Goal: Task Accomplishment & Management: Manage account settings

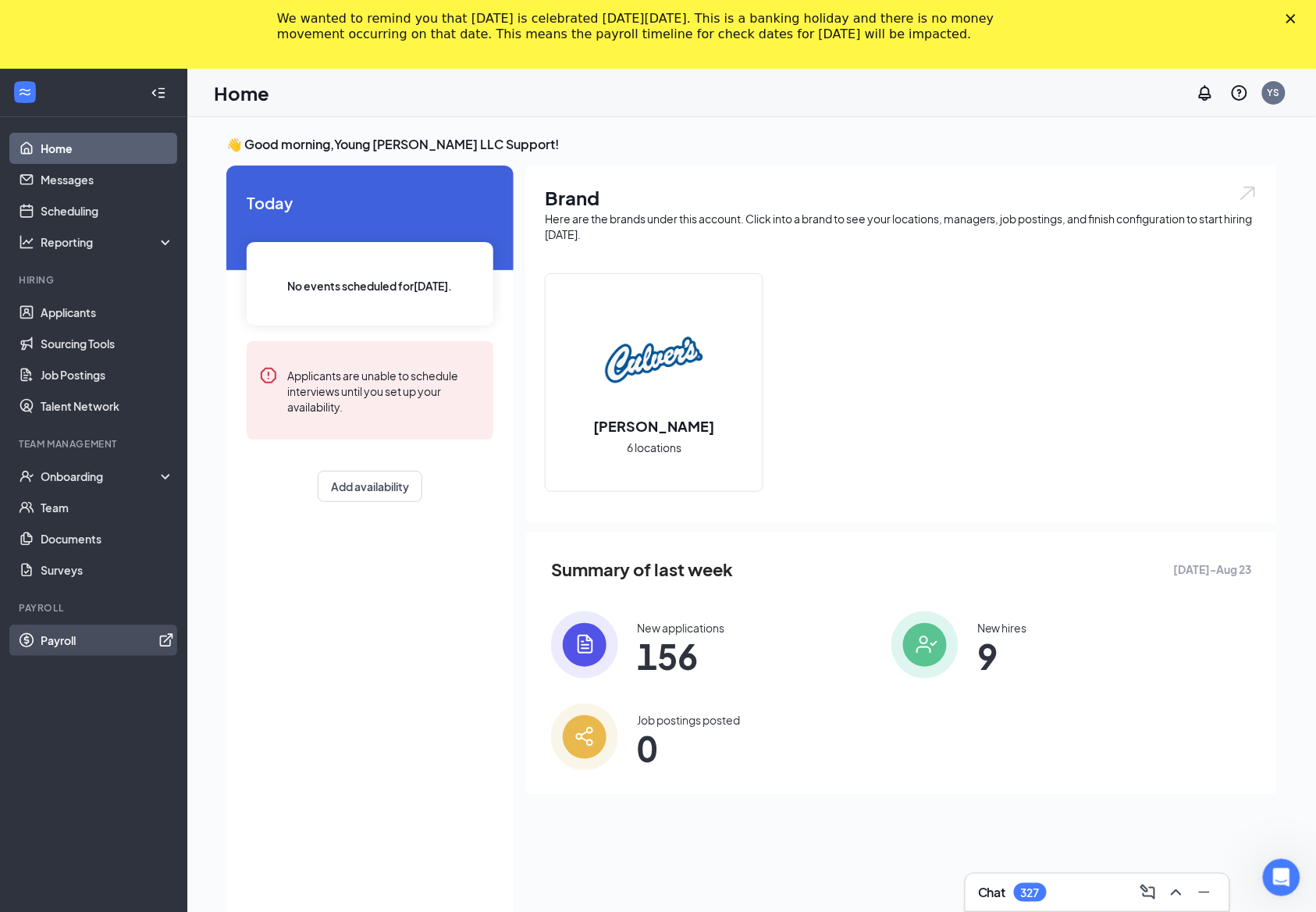
click at [96, 651] on link "Payroll" at bounding box center [107, 640] width 133 height 31
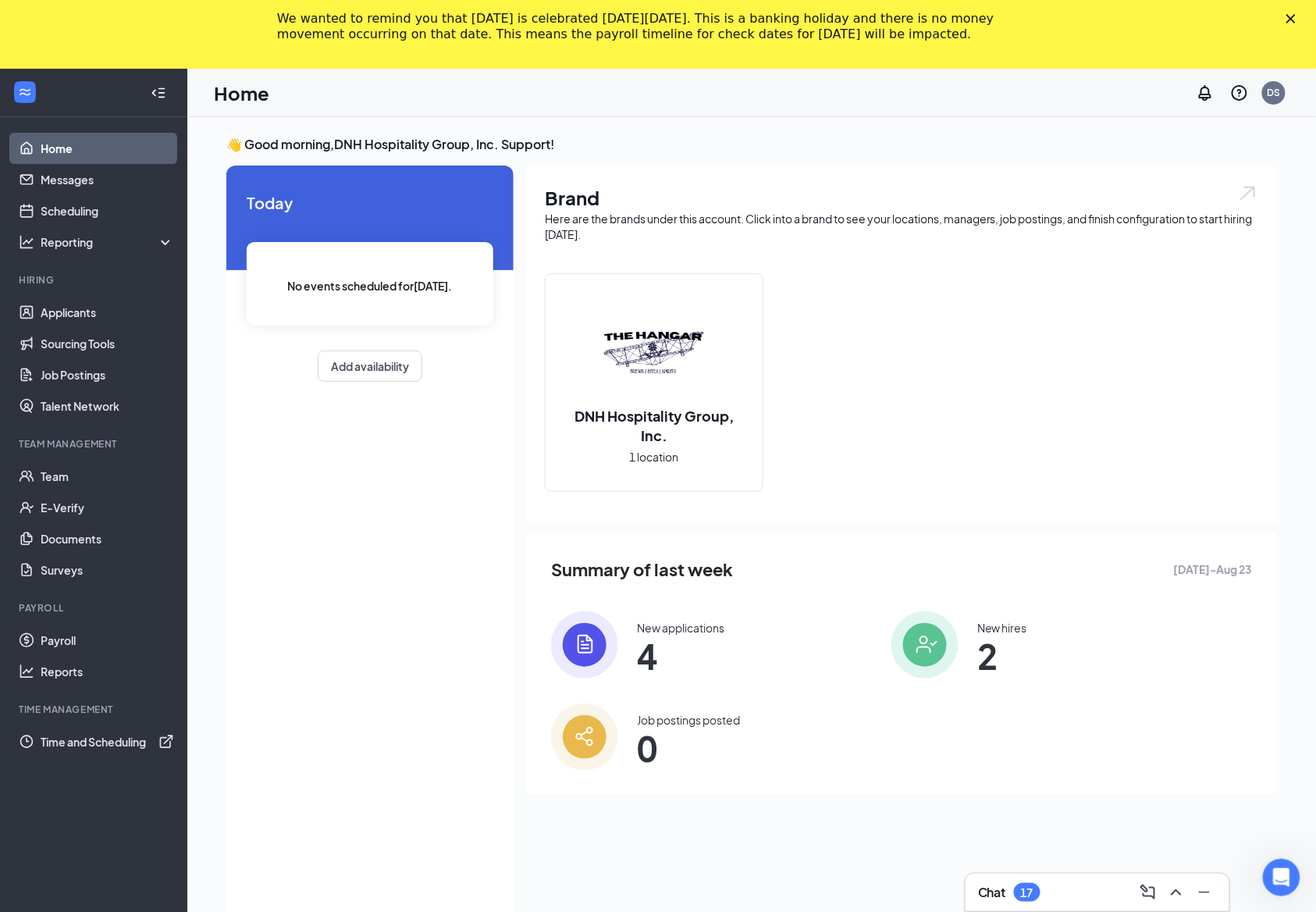
click at [1295, 19] on icon "Close" at bounding box center [1290, 19] width 9 height 9
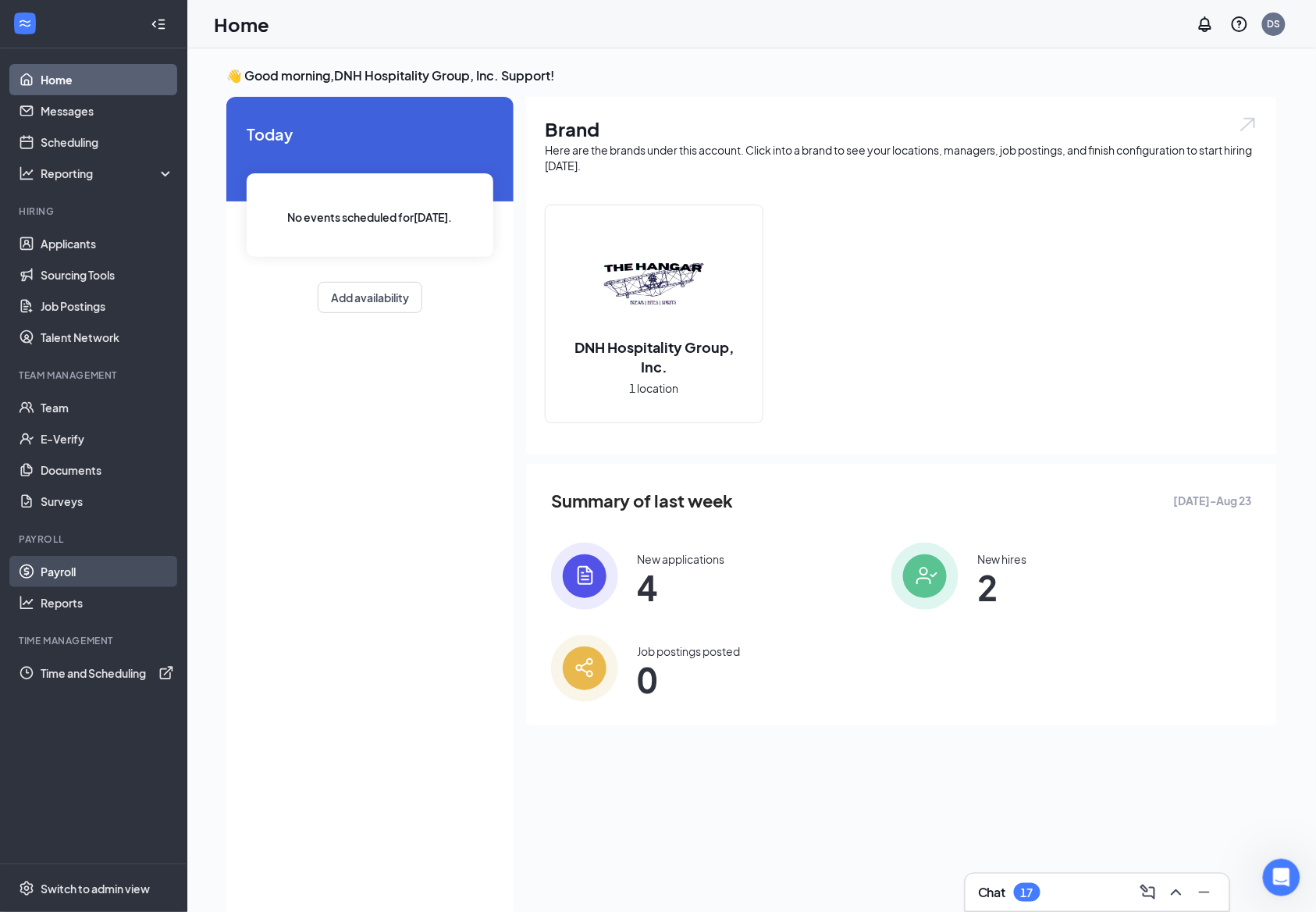
click at [93, 566] on link "Payroll" at bounding box center [107, 571] width 133 height 31
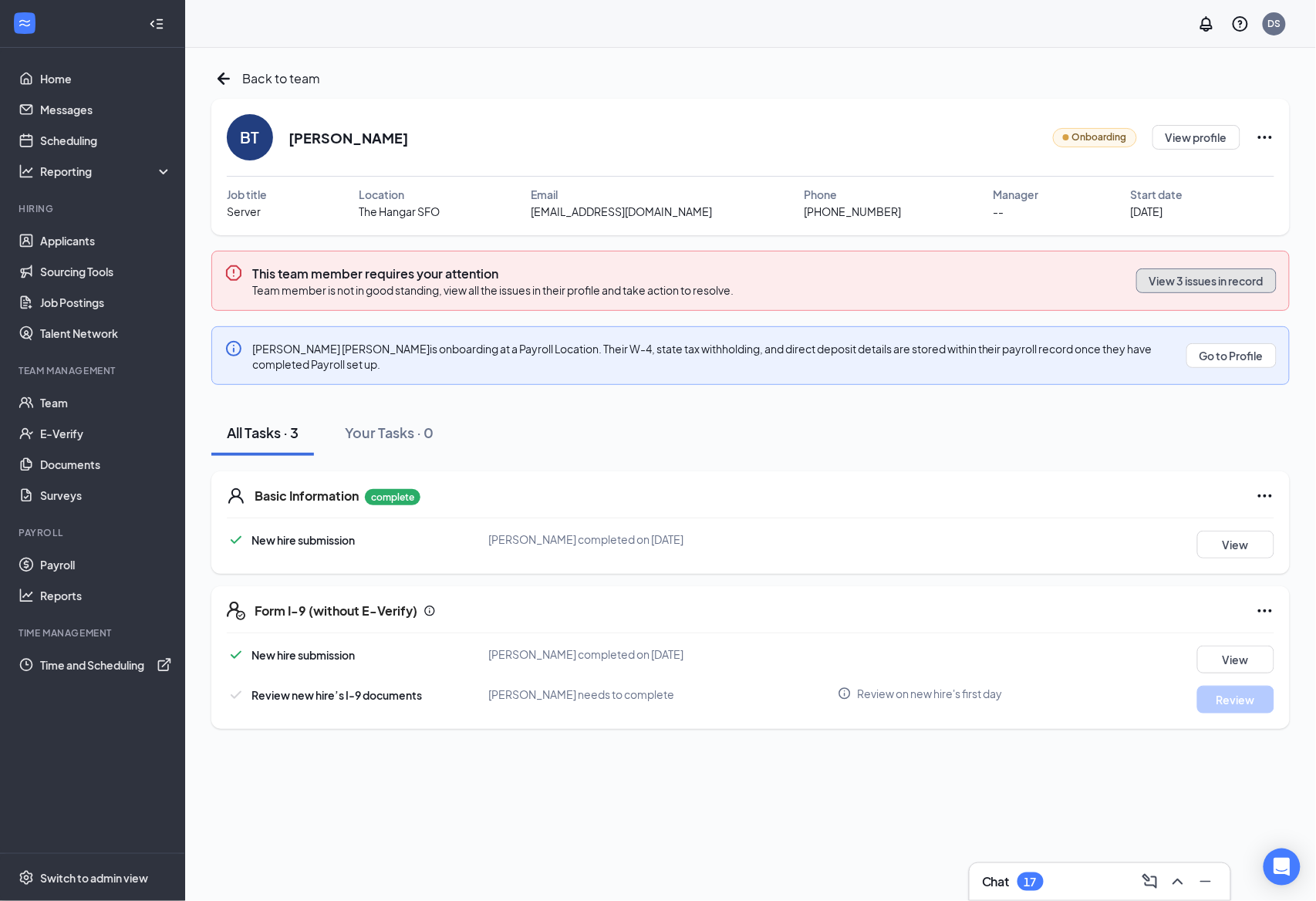
click at [1181, 275] on button "View 3 issues in record" at bounding box center [1207, 280] width 140 height 24
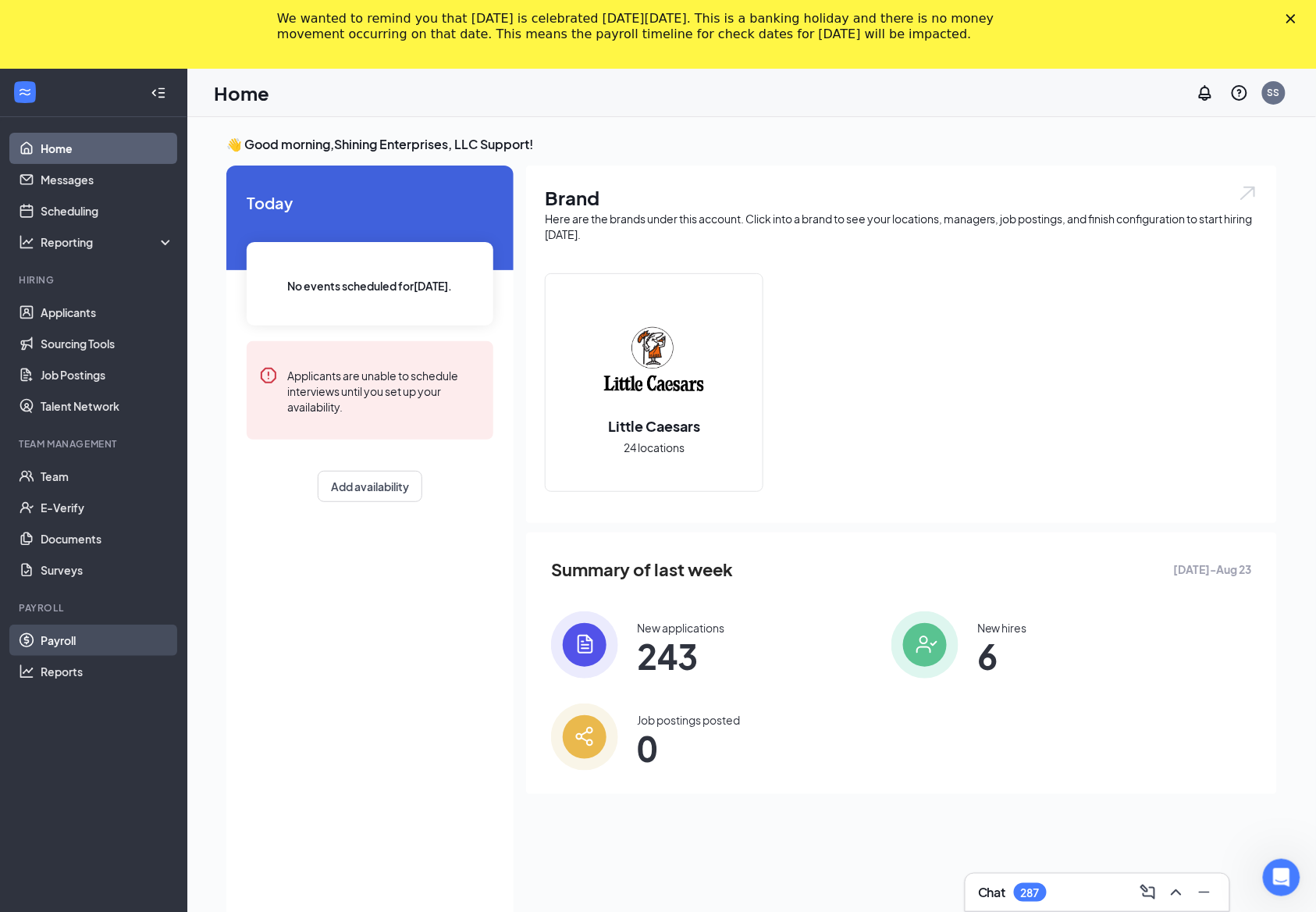
click at [56, 641] on link "Payroll" at bounding box center [107, 640] width 133 height 31
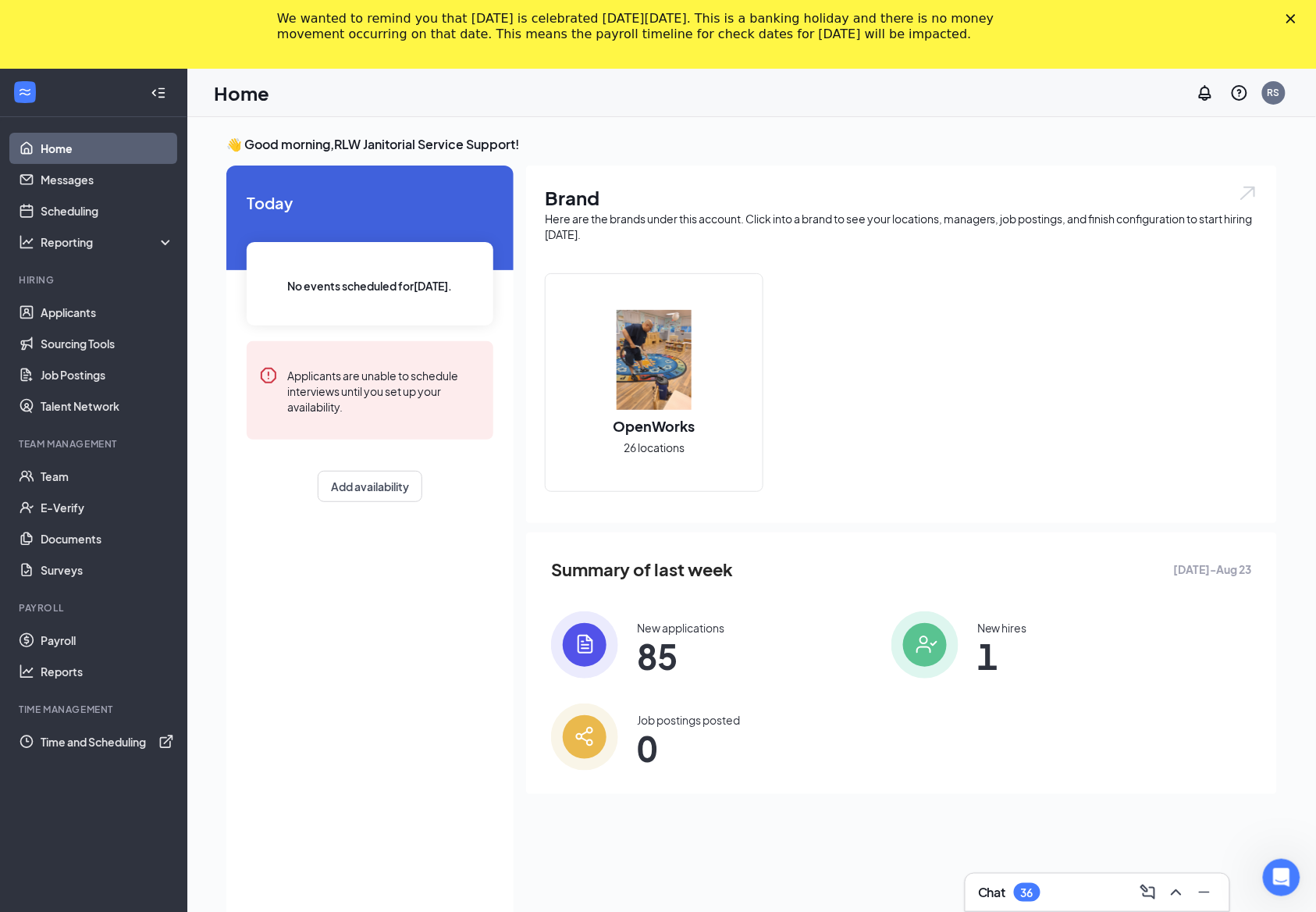
click at [1295, 18] on polygon "Close" at bounding box center [1290, 19] width 9 height 9
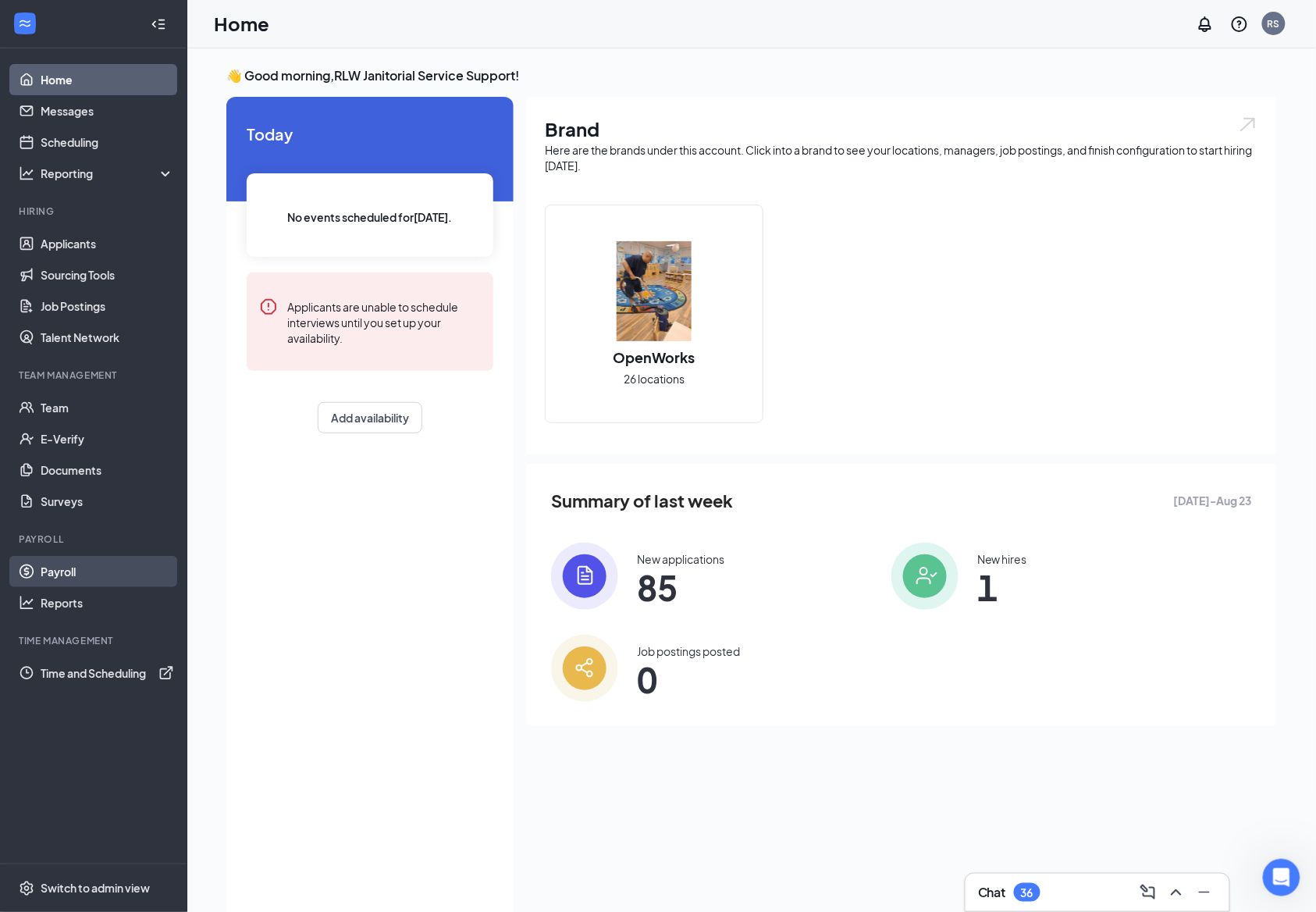
click at [102, 570] on link "Payroll" at bounding box center [107, 571] width 133 height 31
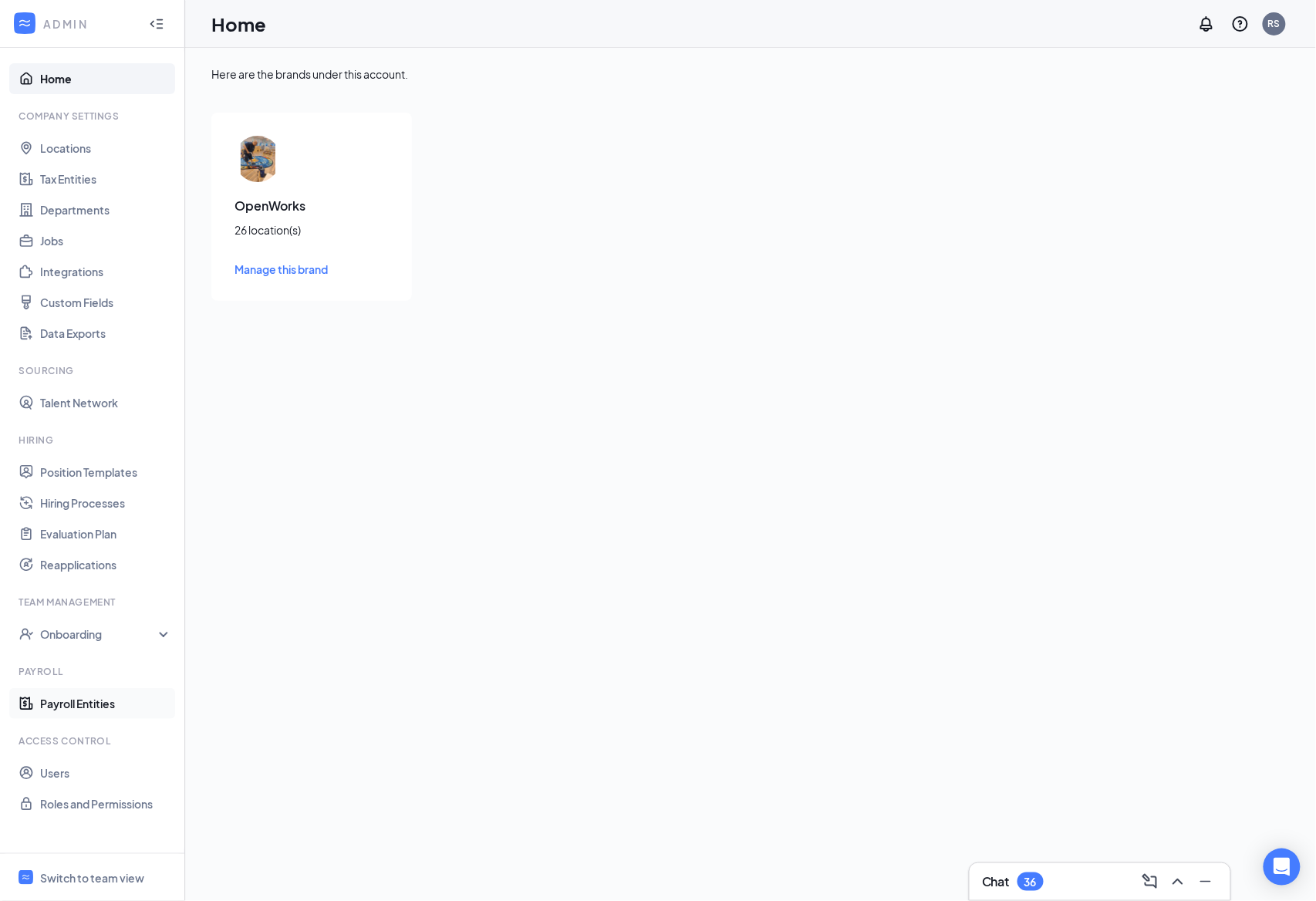
click at [118, 702] on link "Payroll Entities" at bounding box center [106, 703] width 132 height 31
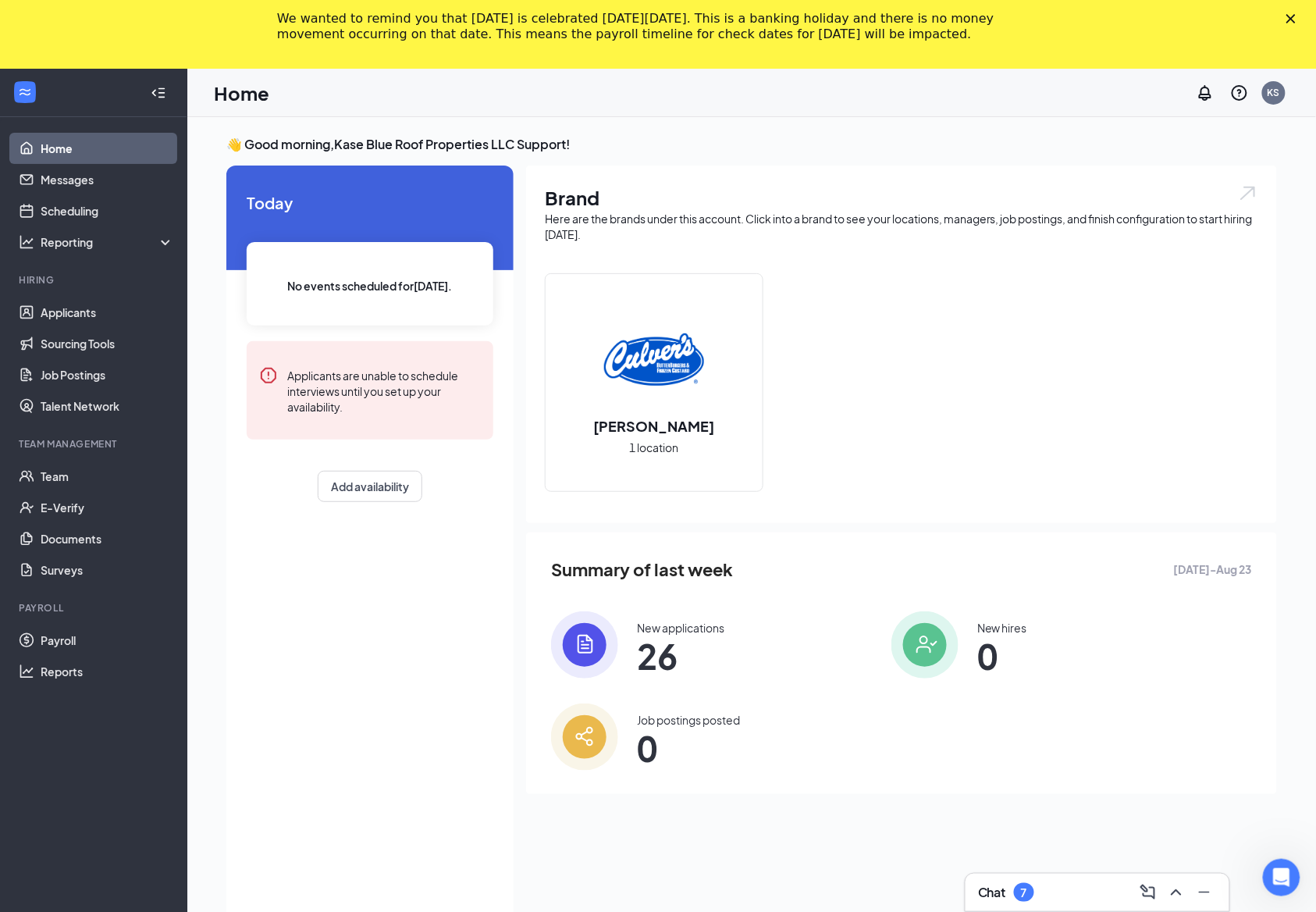
click at [1295, 19] on polygon "Close" at bounding box center [1290, 19] width 9 height 9
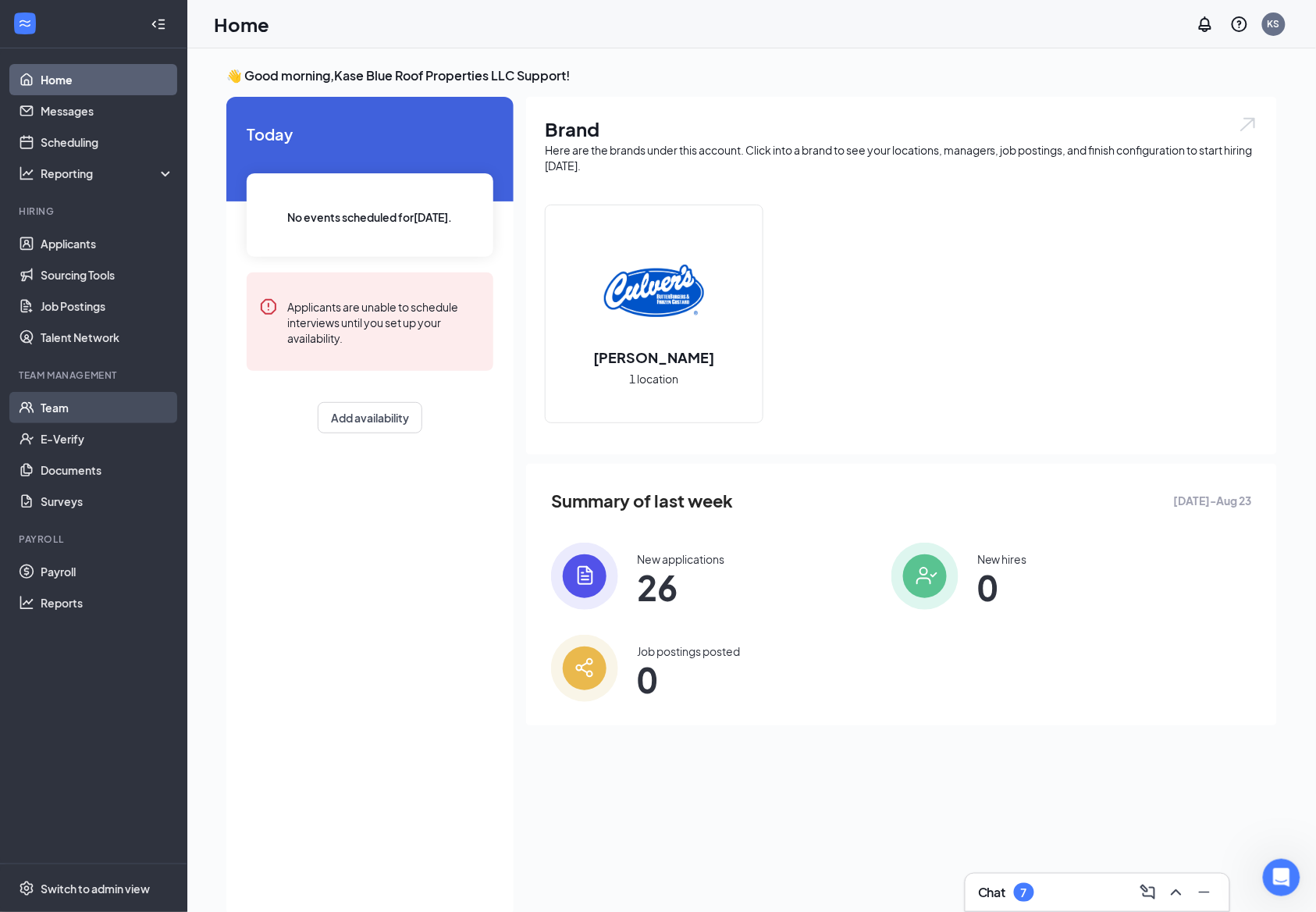
click at [105, 397] on link "Team" at bounding box center [107, 407] width 133 height 31
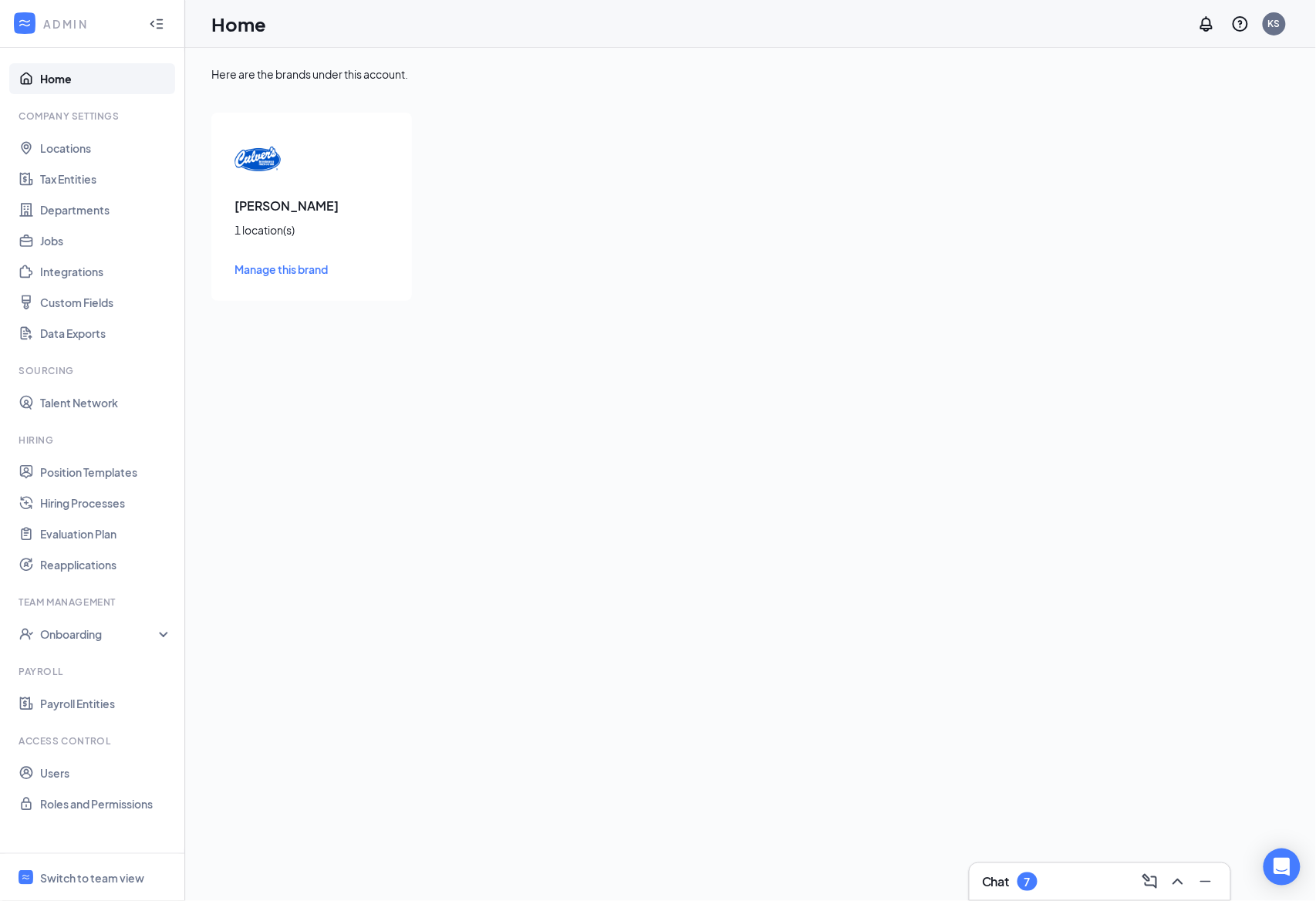
click at [318, 489] on div "Here are the brands under this account. [PERSON_NAME] 1 location(s) Manage this…" at bounding box center [750, 474] width 1131 height 853
click at [92, 768] on link "Users" at bounding box center [106, 772] width 132 height 31
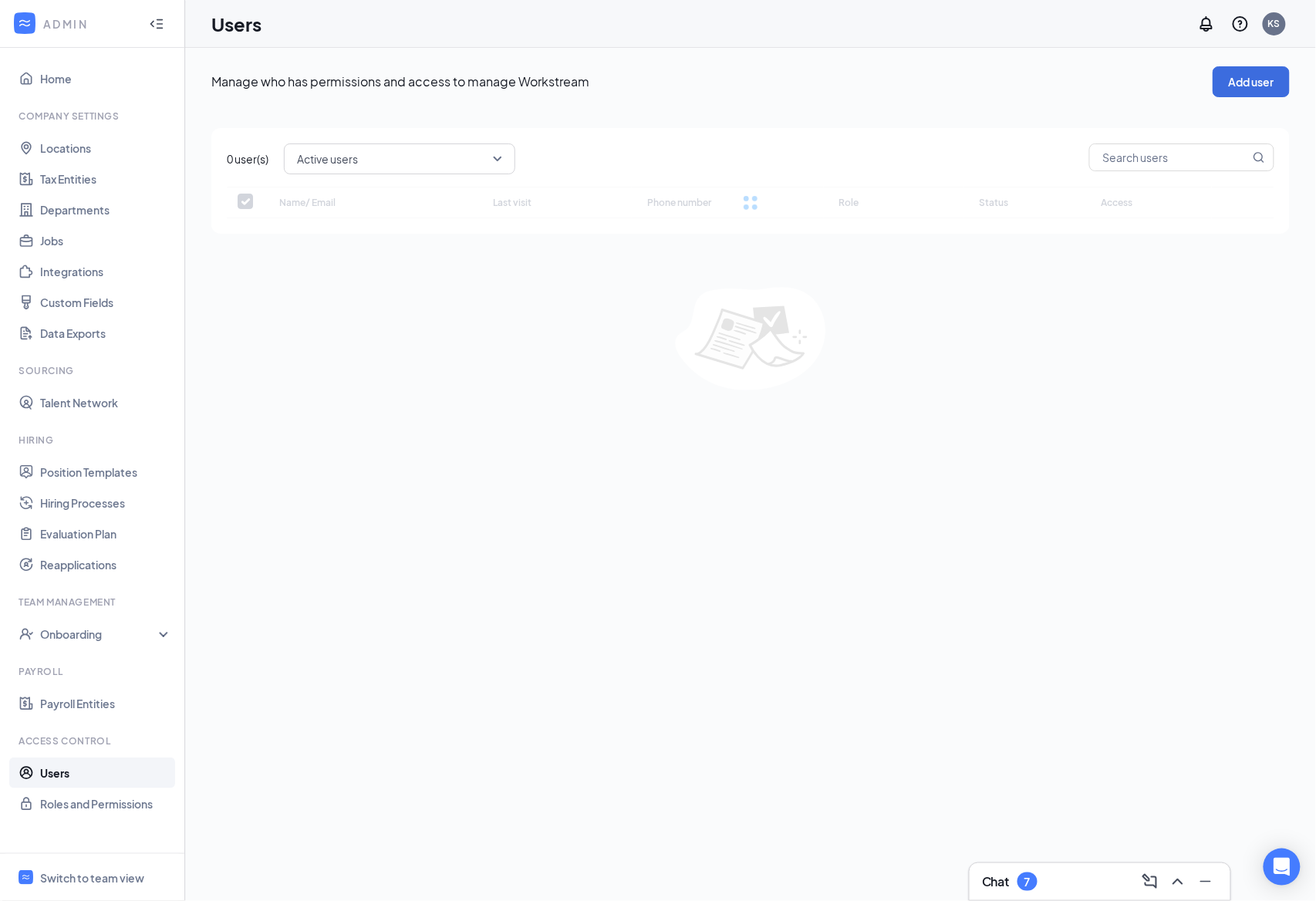
checkbox input "false"
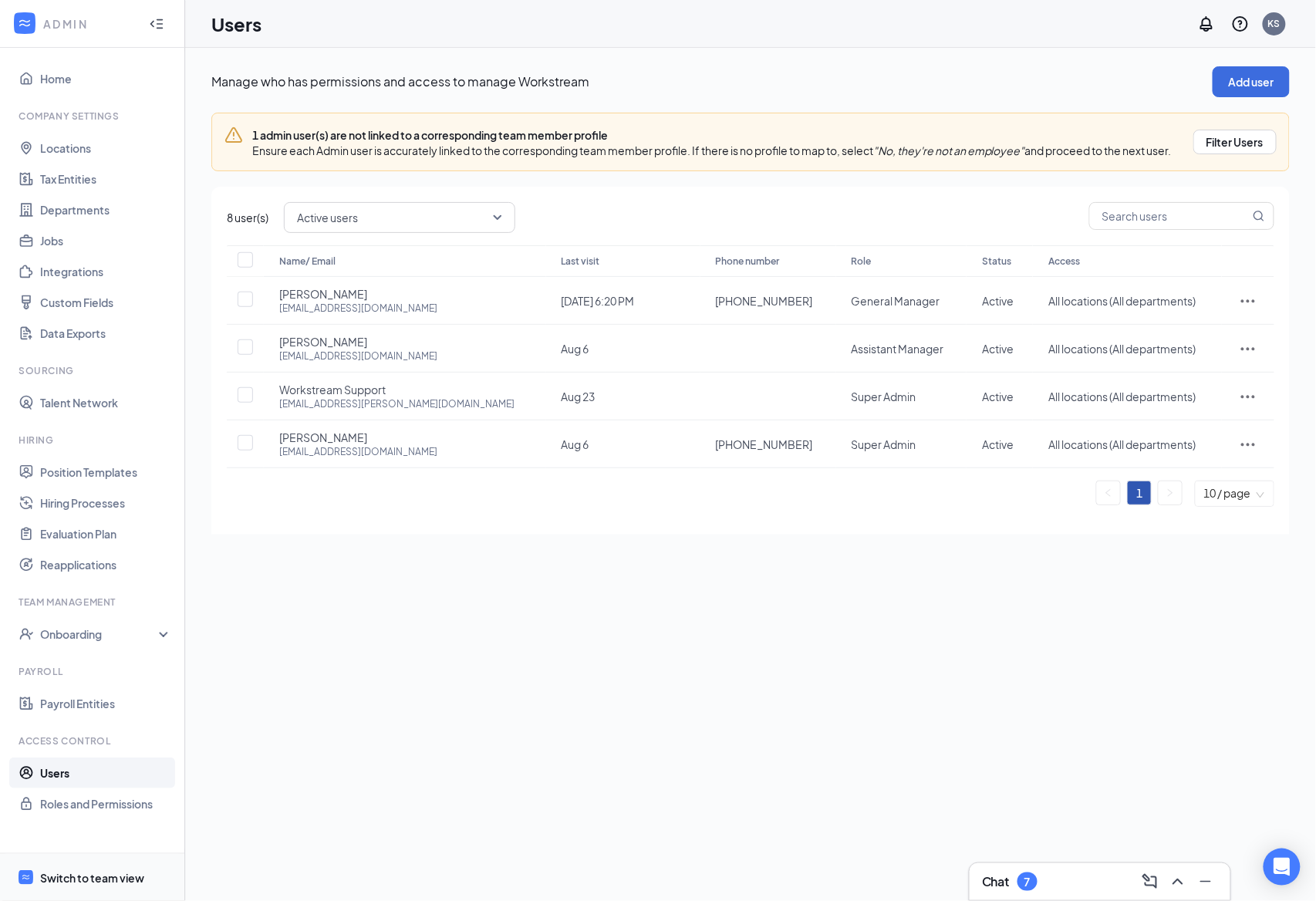
click at [91, 880] on div "Switch to team view" at bounding box center [92, 878] width 105 height 16
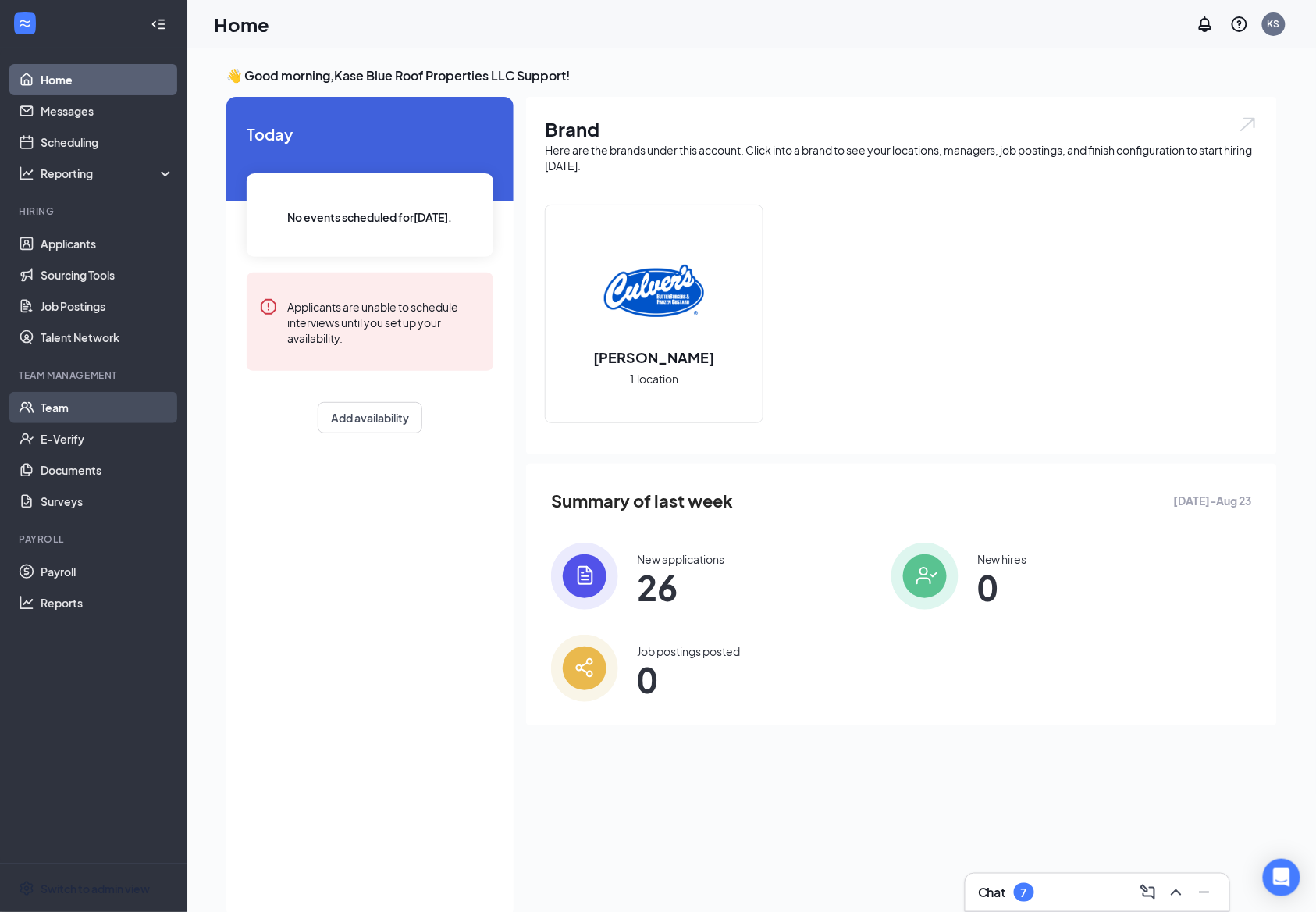
click at [107, 407] on link "Team" at bounding box center [107, 407] width 133 height 31
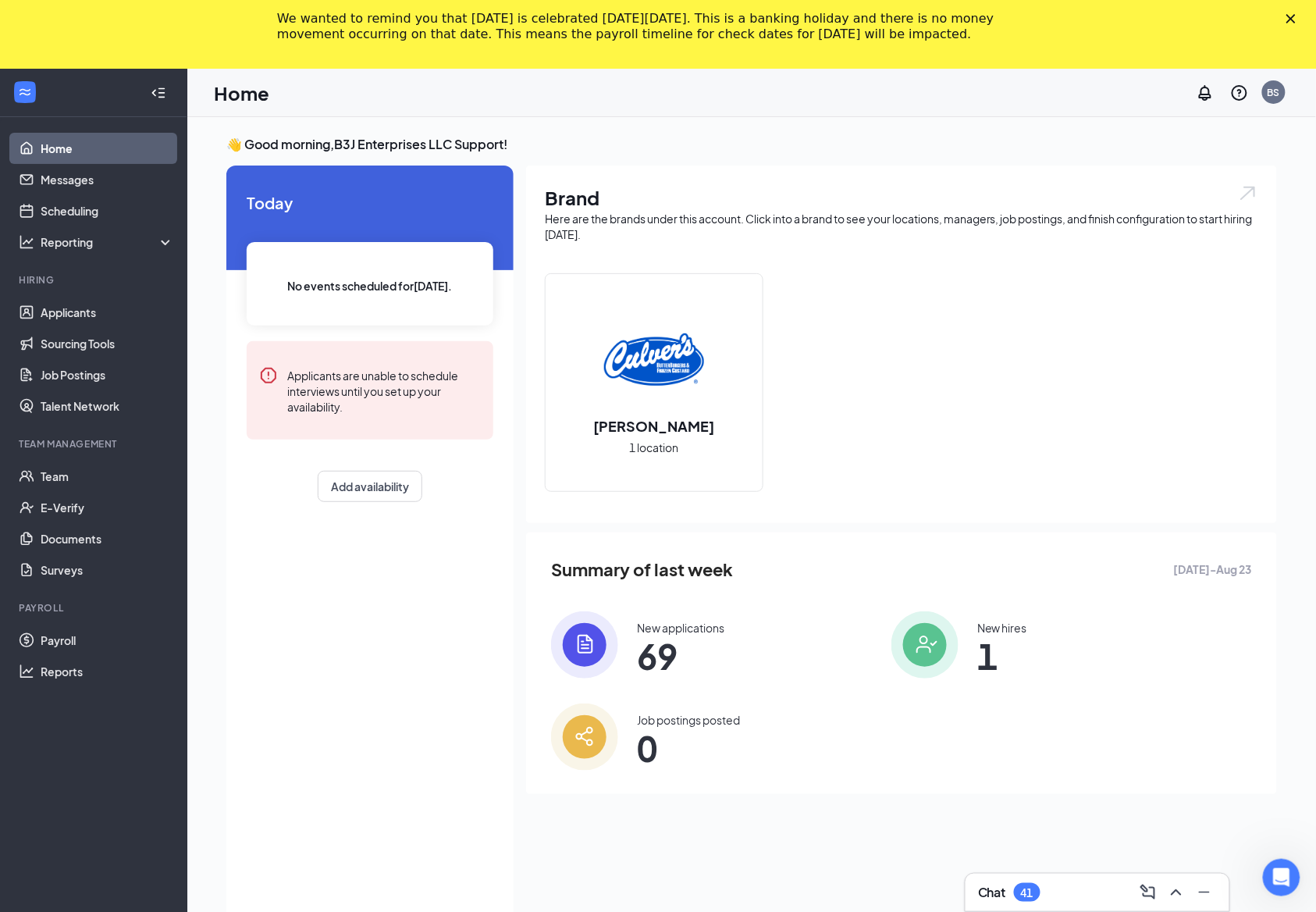
click at [1295, 16] on icon "Close" at bounding box center [1290, 19] width 9 height 9
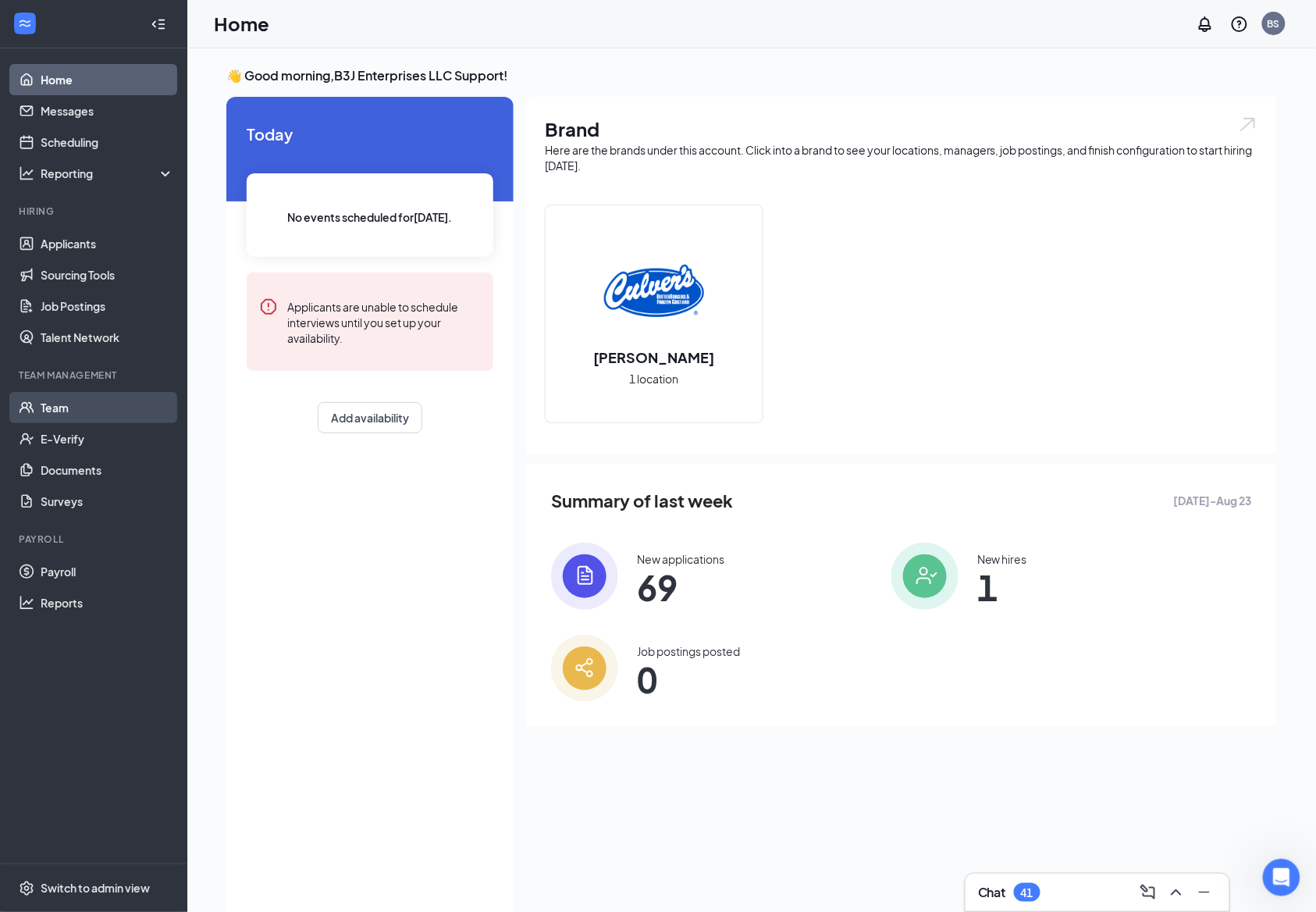
click at [101, 406] on link "Team" at bounding box center [107, 407] width 133 height 31
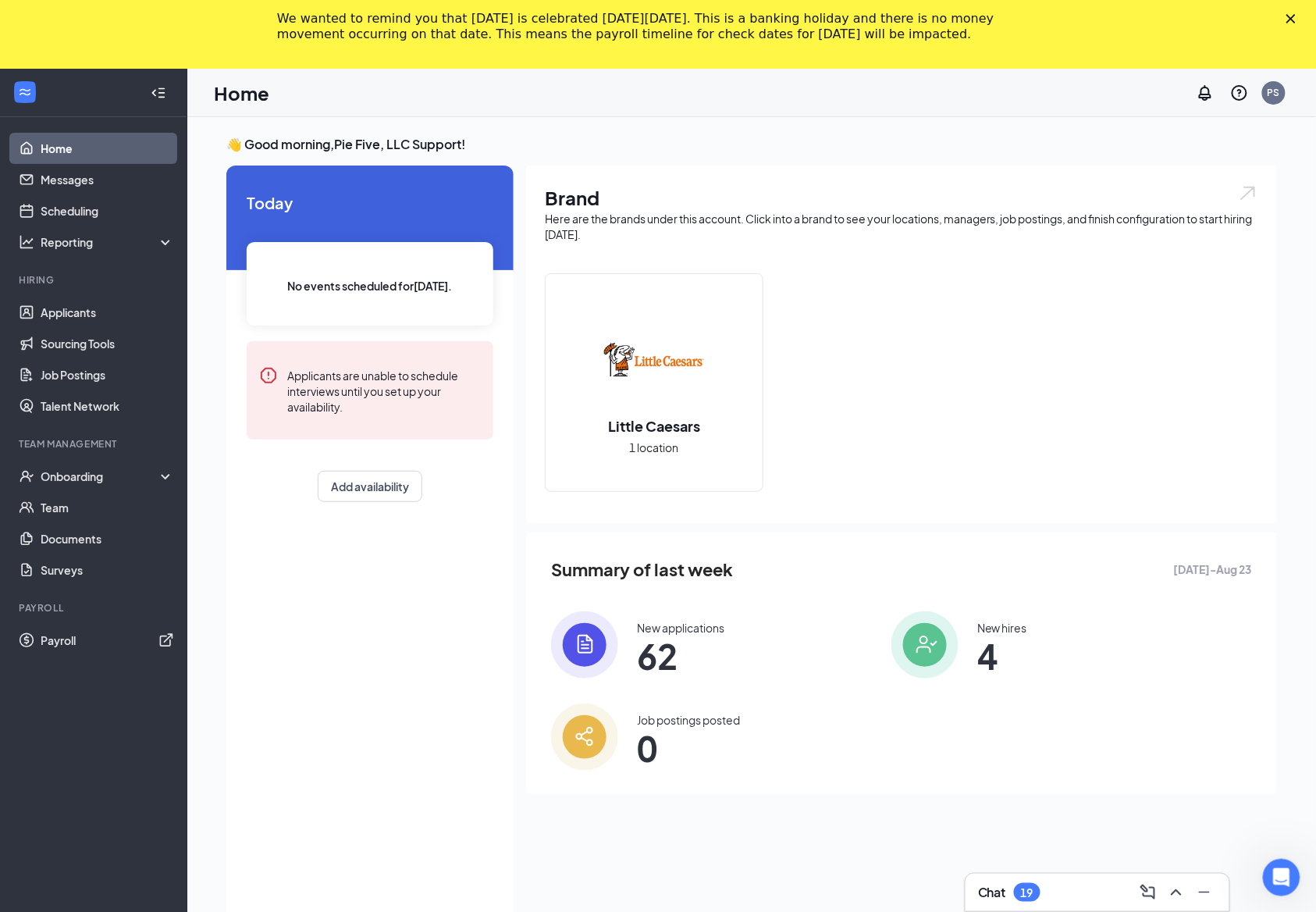
click at [1308, 24] on div "We wanted to remind you that Labor Day is celebrated on Monday, September 1, 20…" at bounding box center [658, 26] width 1316 height 41
click at [1295, 19] on polygon "Close" at bounding box center [1290, 19] width 9 height 9
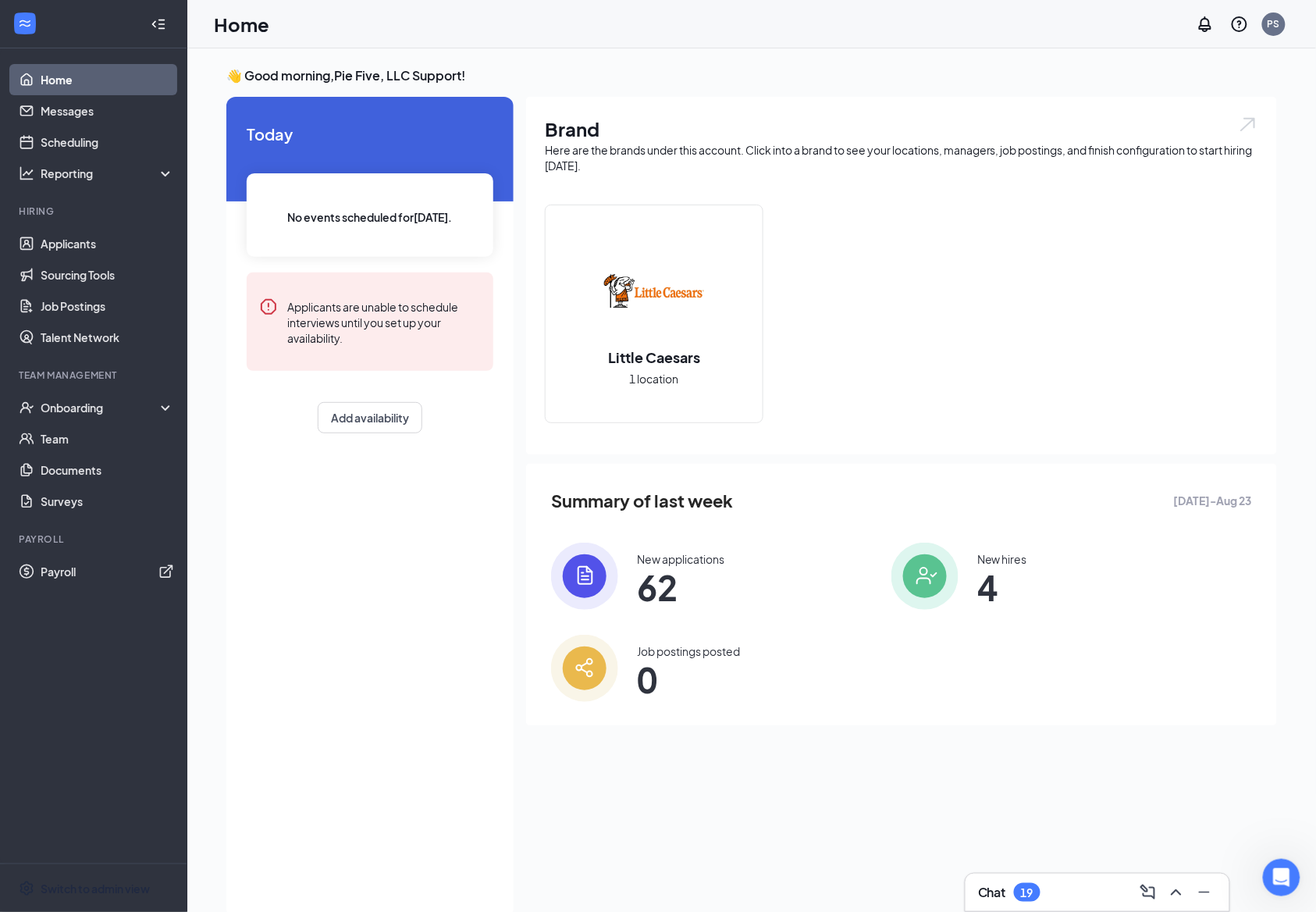
click at [76, 879] on span "Switch to admin view" at bounding box center [107, 888] width 133 height 47
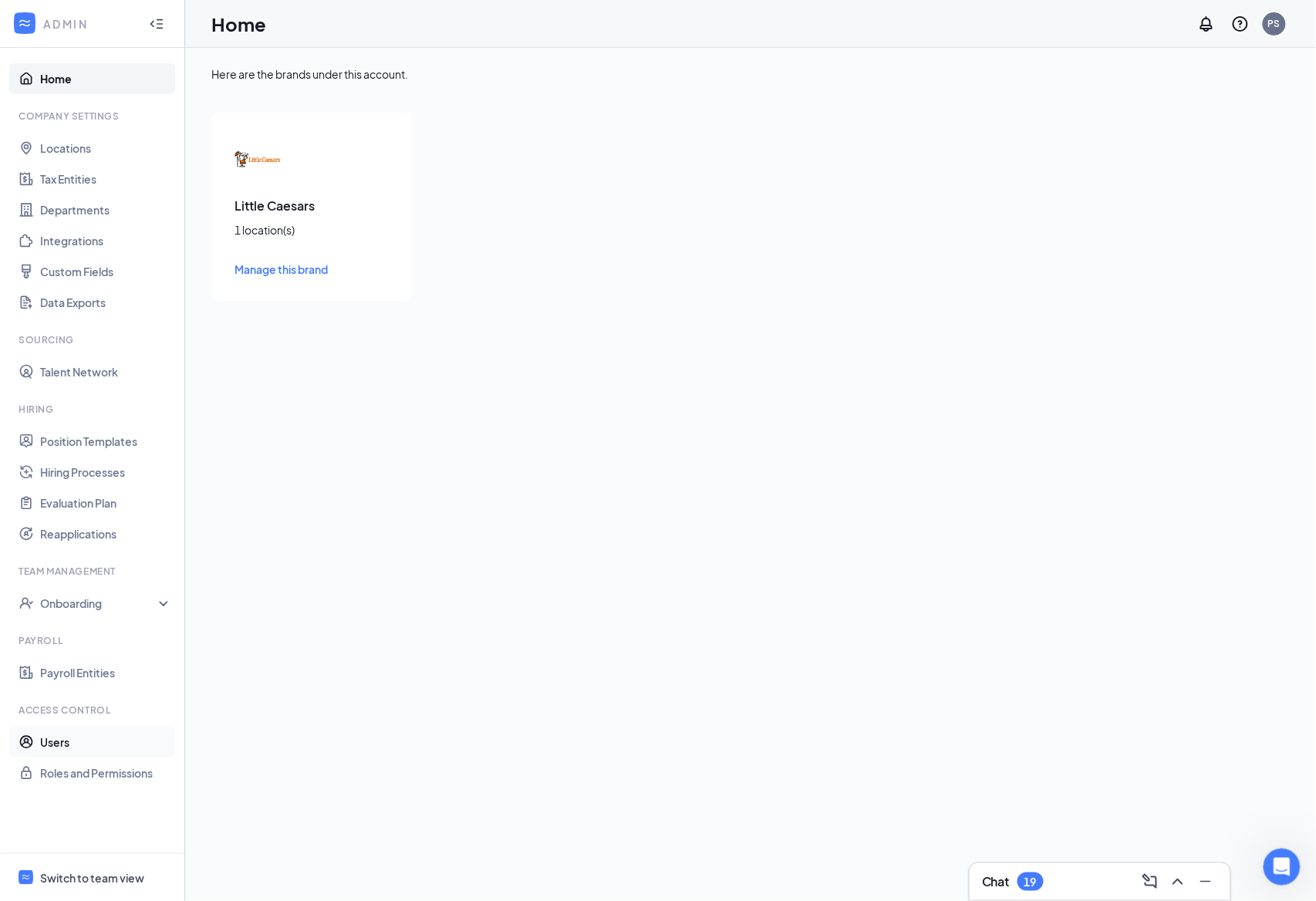
drag, startPoint x: 455, startPoint y: 610, endPoint x: 155, endPoint y: 746, distance: 329.4
click at [455, 611] on div "Here are the brands under this account. Little Caesars 1 location(s) Manage thi…" at bounding box center [750, 474] width 1131 height 853
click at [72, 746] on link "Users" at bounding box center [106, 741] width 132 height 31
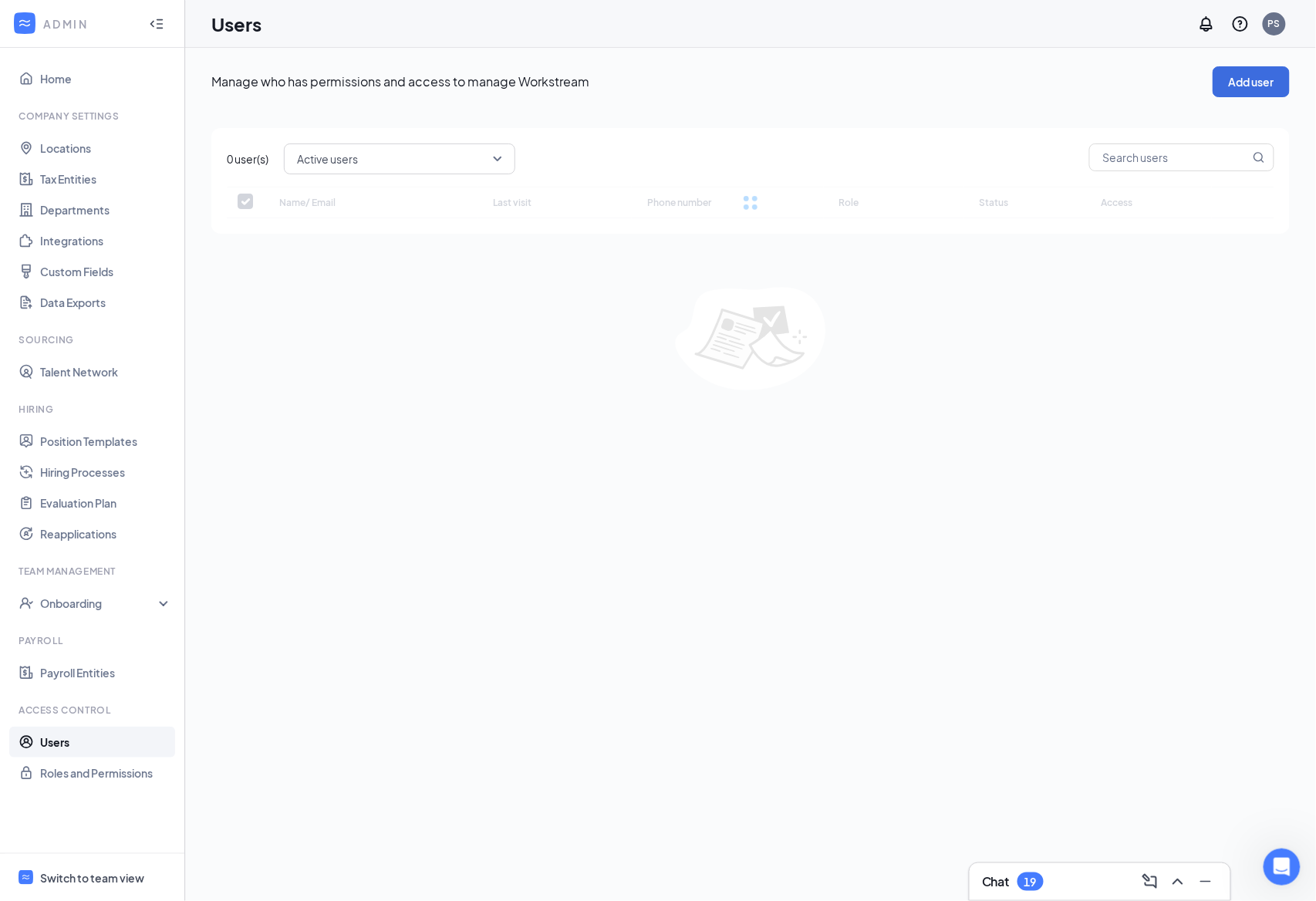
checkbox input "false"
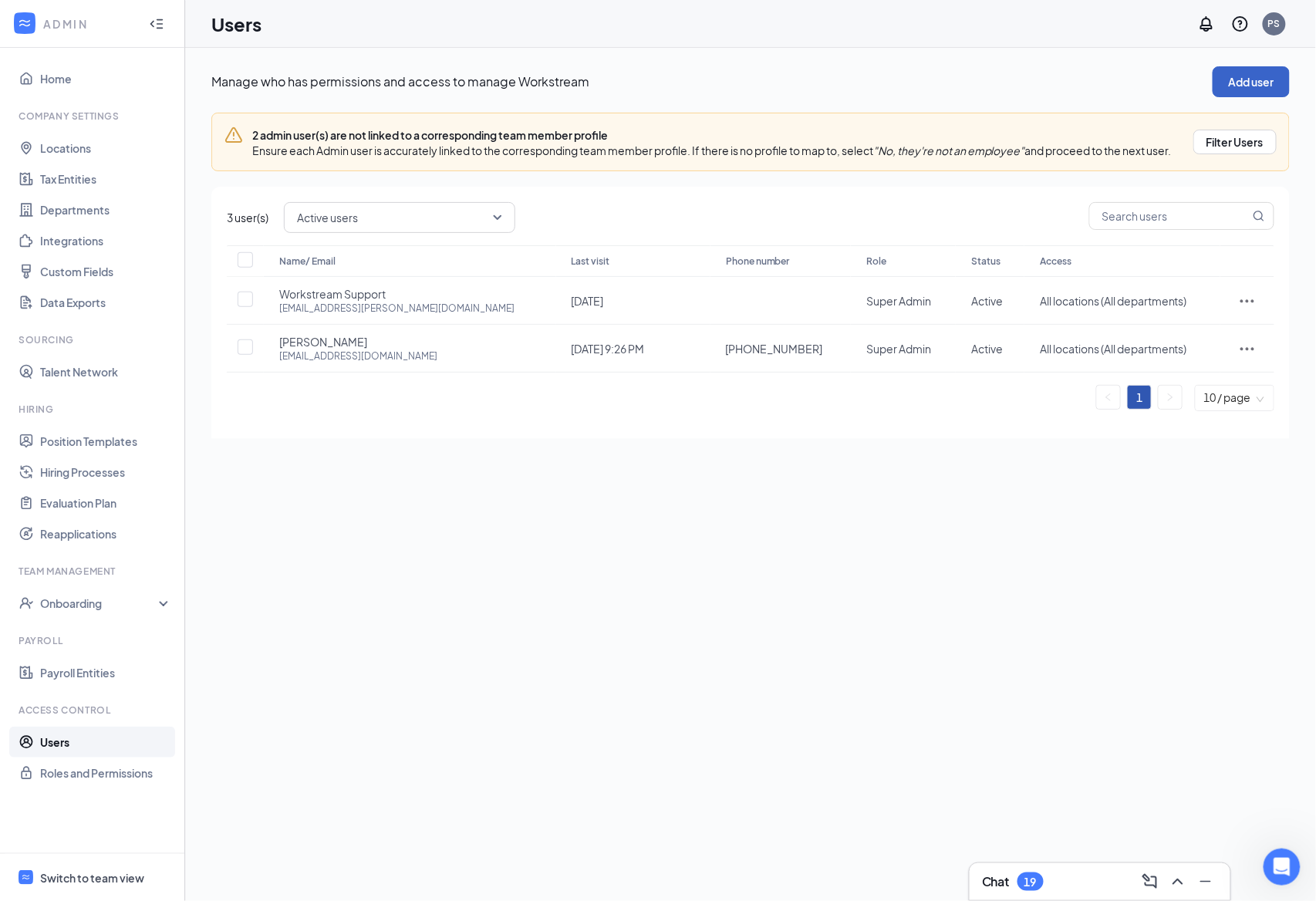
click at [1248, 75] on button "Add user" at bounding box center [1252, 81] width 78 height 31
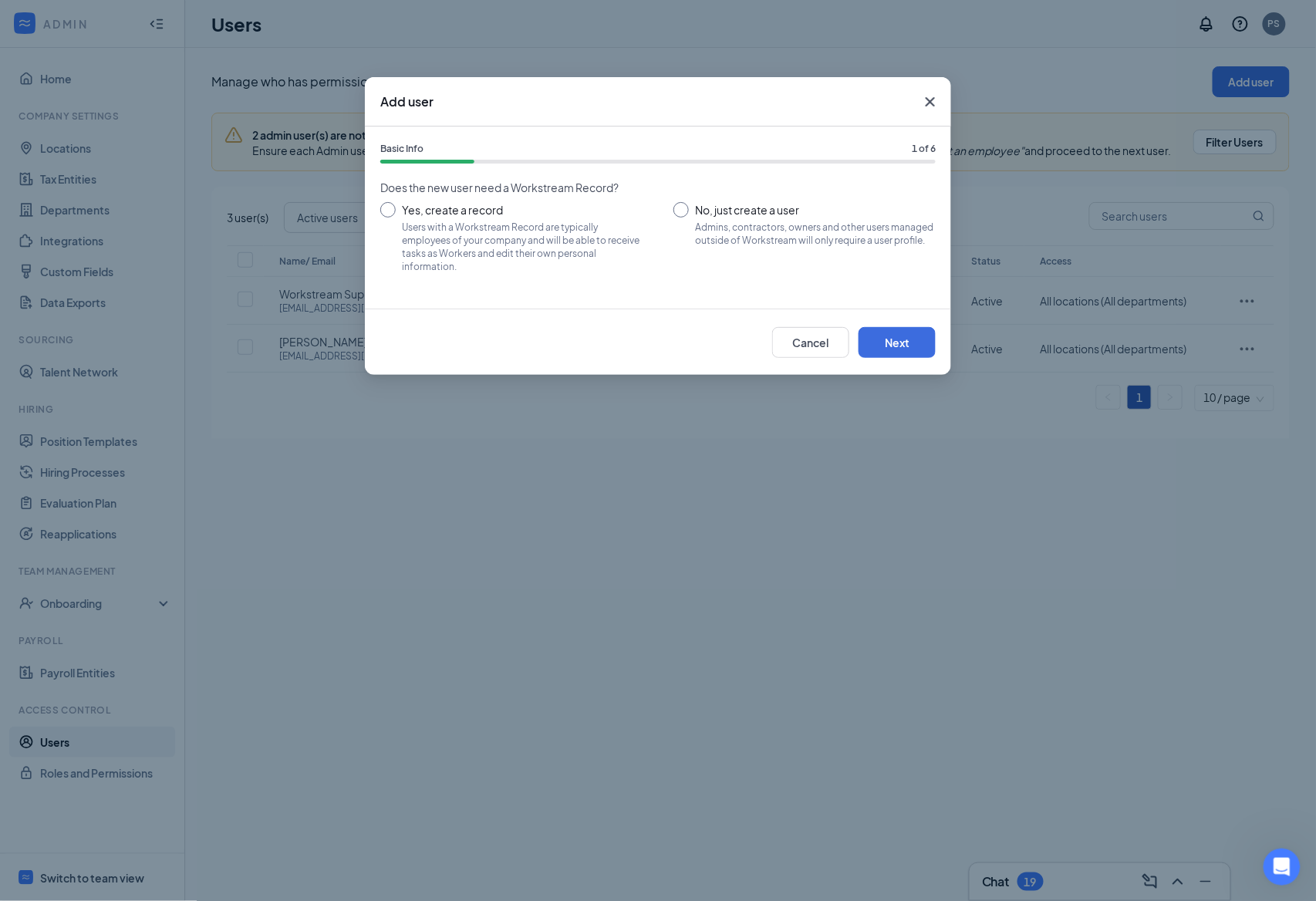
click at [734, 225] on input "No, just create a user Admins, contractors, owners and other users managed outs…" at bounding box center [804, 236] width 262 height 69
radio input "true"
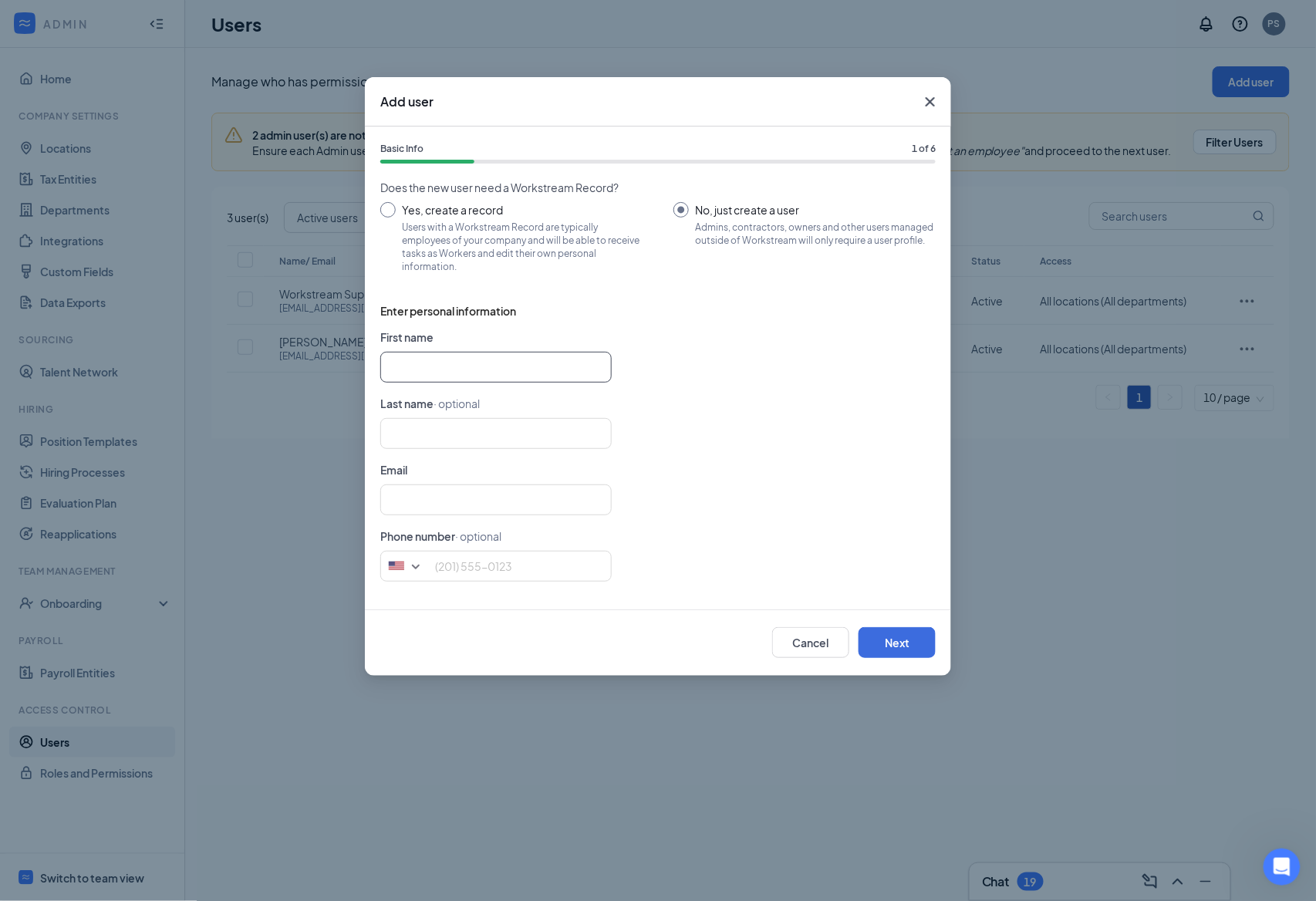
click at [478, 367] on input "text" at bounding box center [496, 367] width 232 height 31
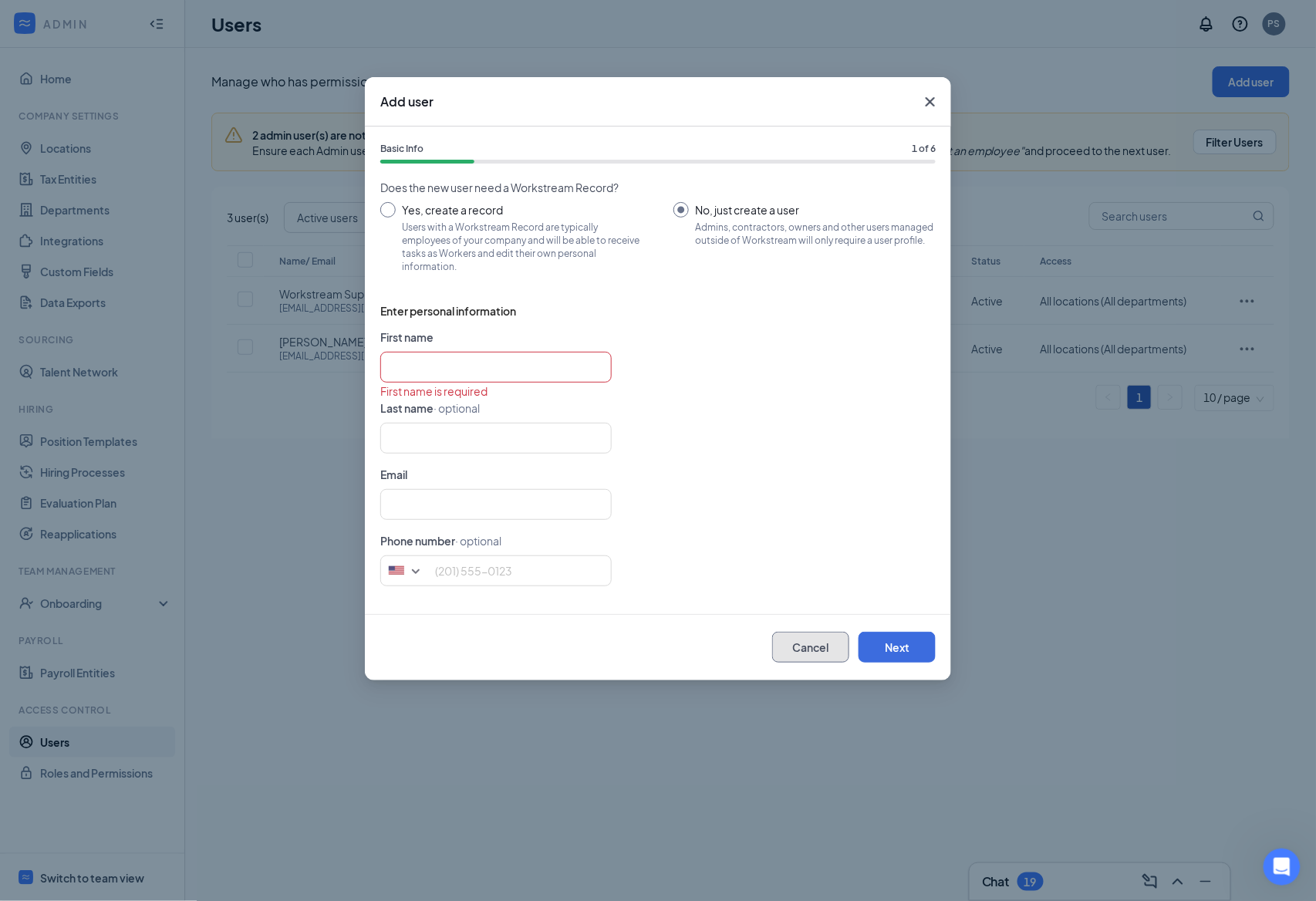
click at [783, 641] on button "Cancel" at bounding box center [811, 647] width 78 height 31
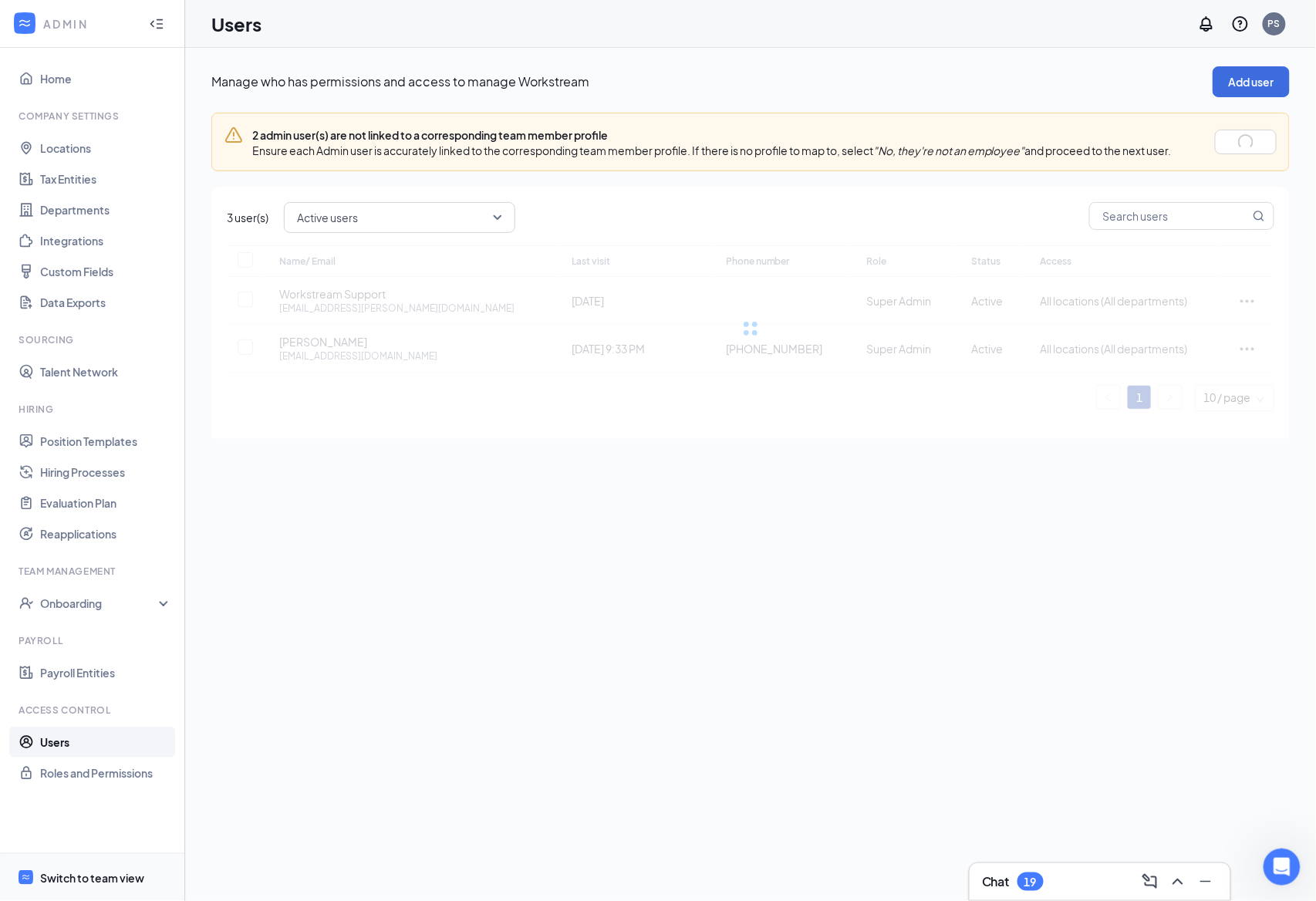
click at [84, 870] on div "Switch to team view" at bounding box center [92, 878] width 105 height 16
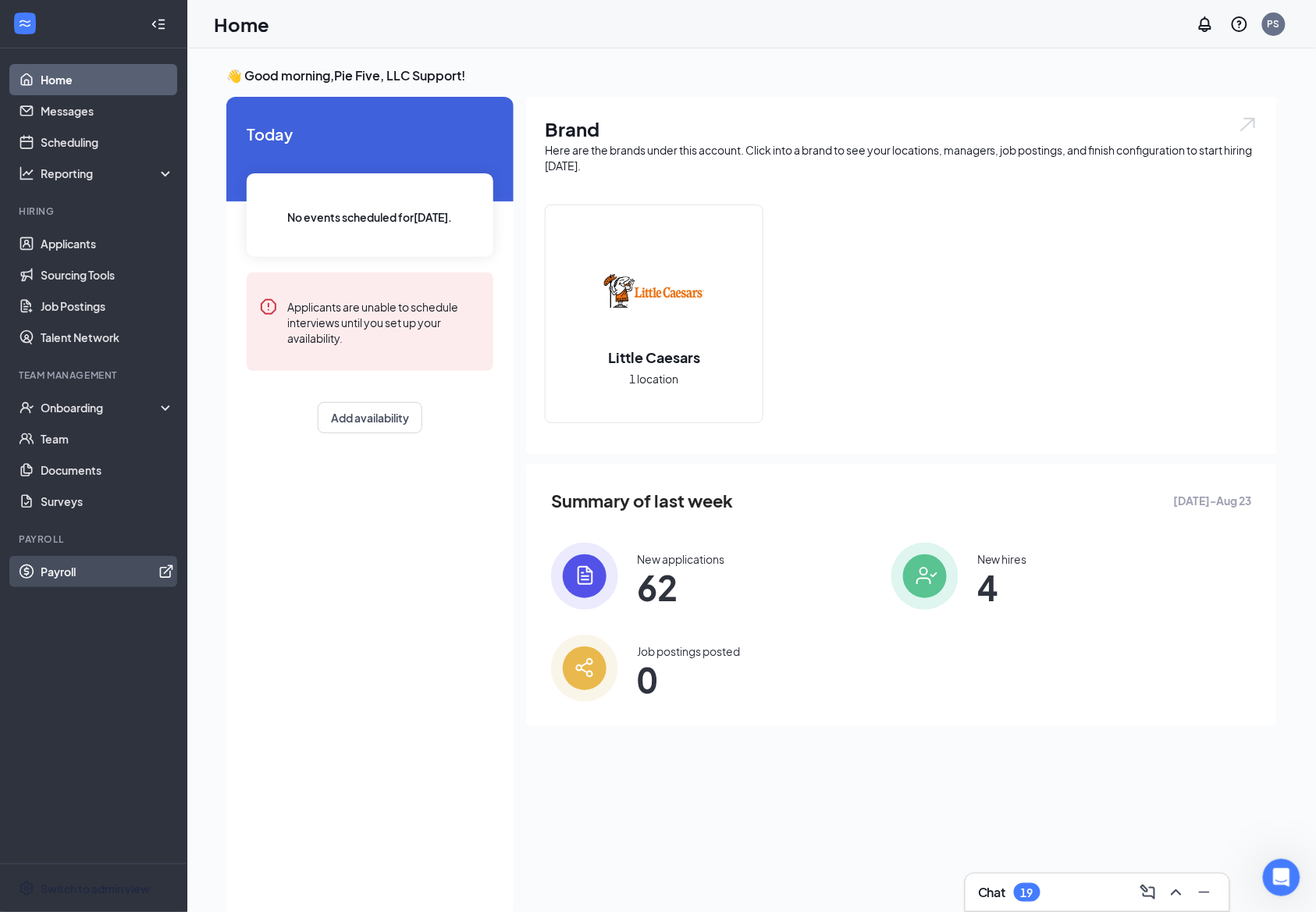
click at [99, 577] on link "Payroll" at bounding box center [107, 571] width 133 height 31
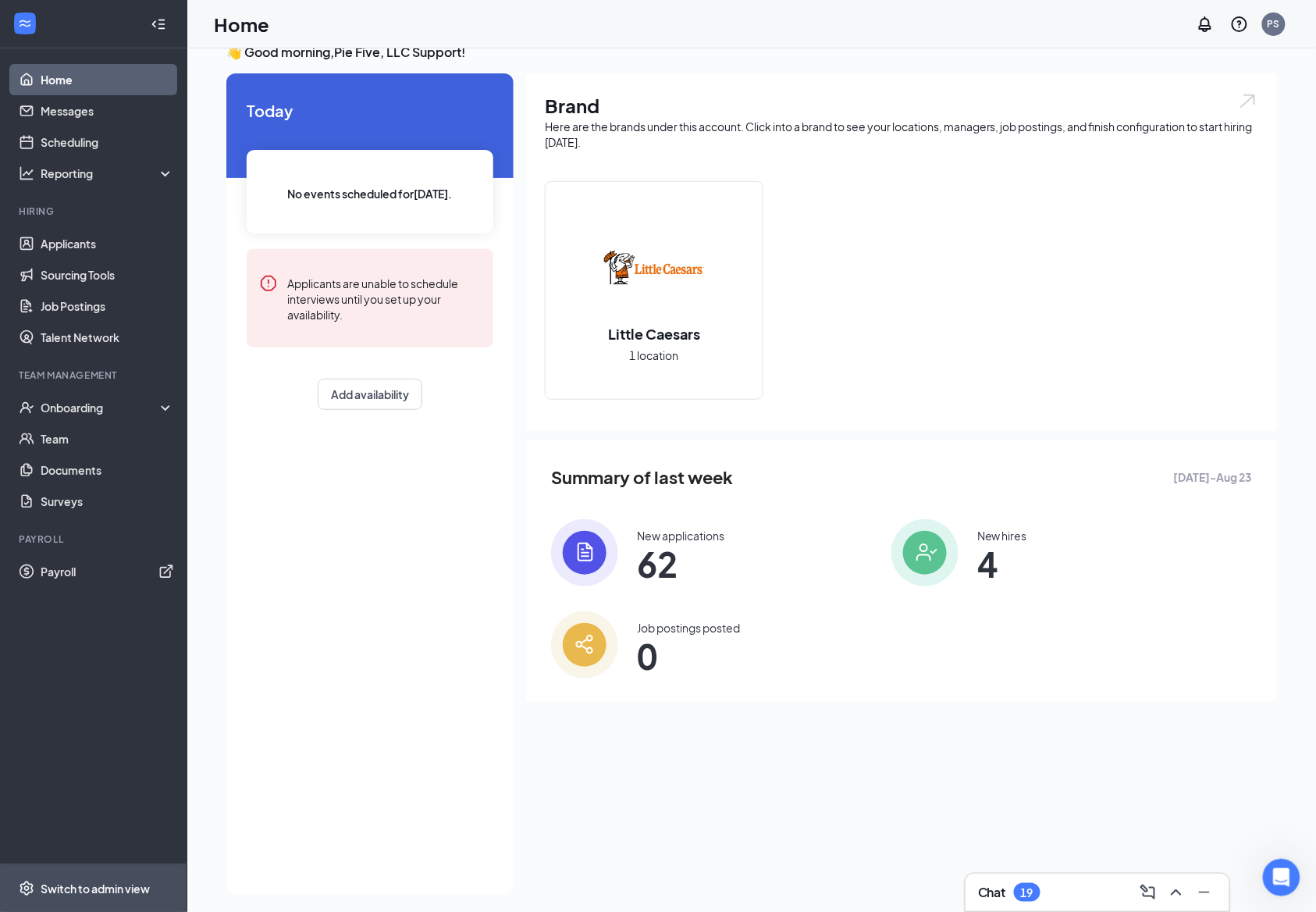
scroll to position [33, 0]
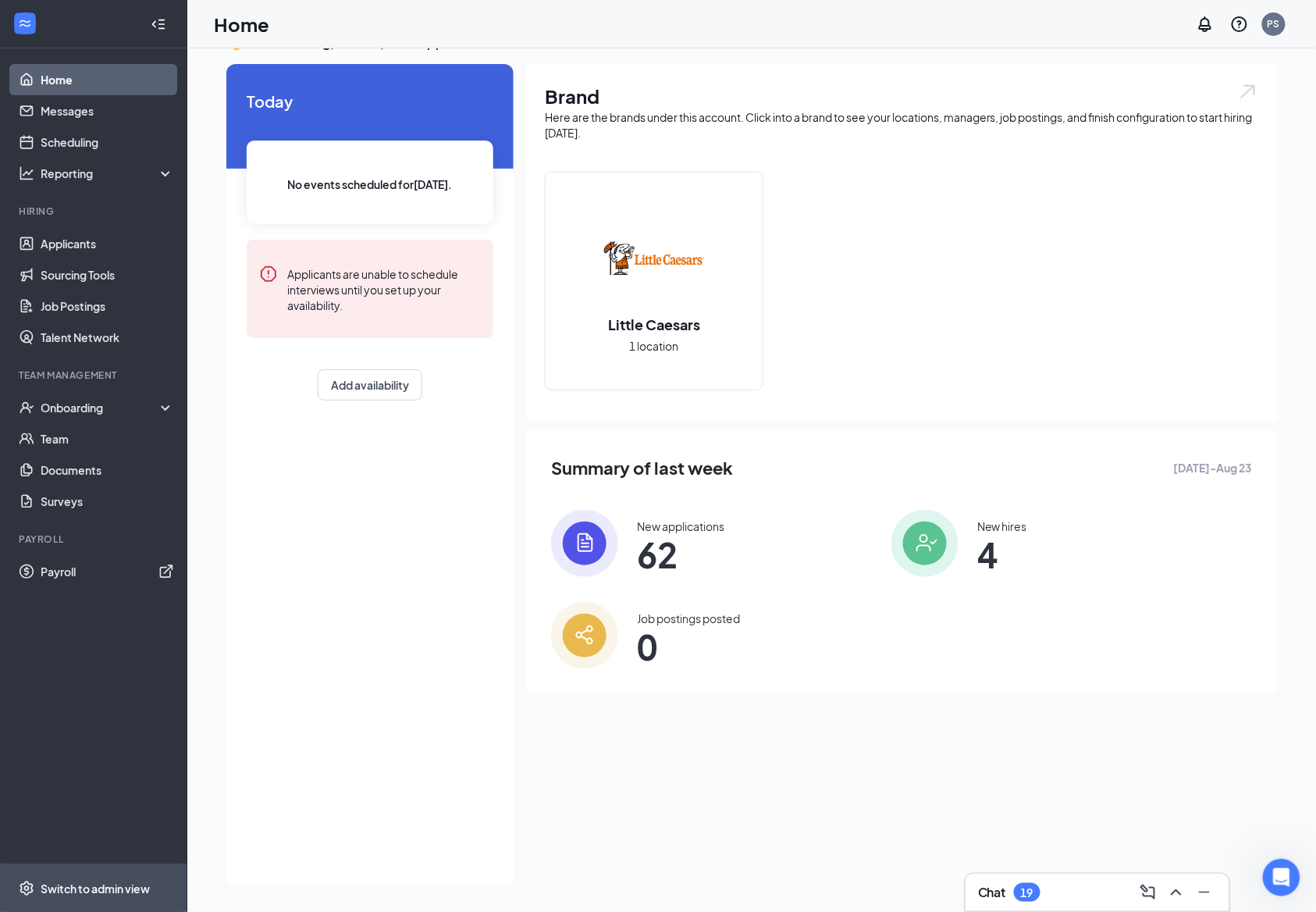
click at [95, 875] on span "Switch to admin view" at bounding box center [107, 888] width 133 height 47
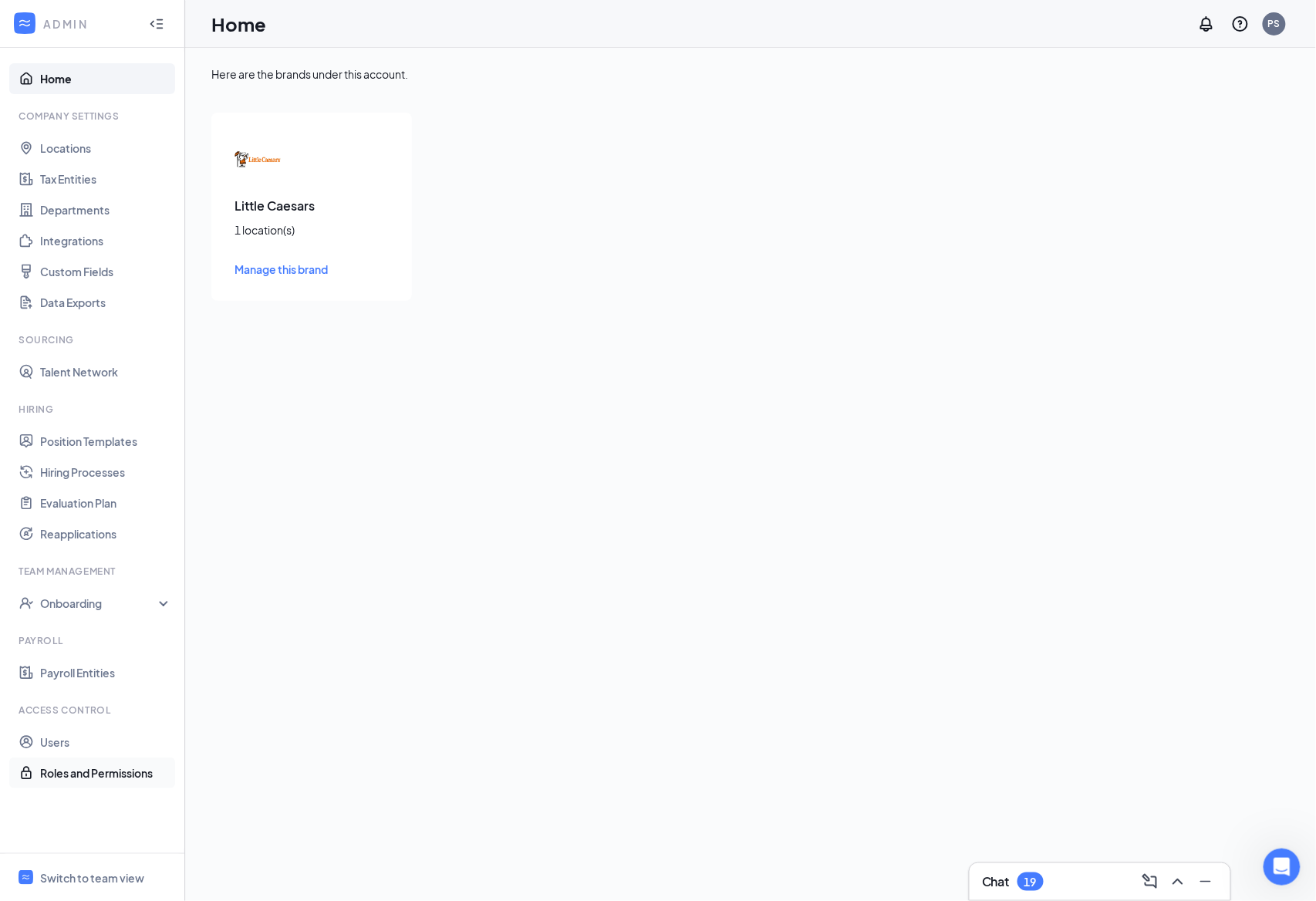
click at [78, 761] on link "Roles and Permissions" at bounding box center [106, 772] width 132 height 31
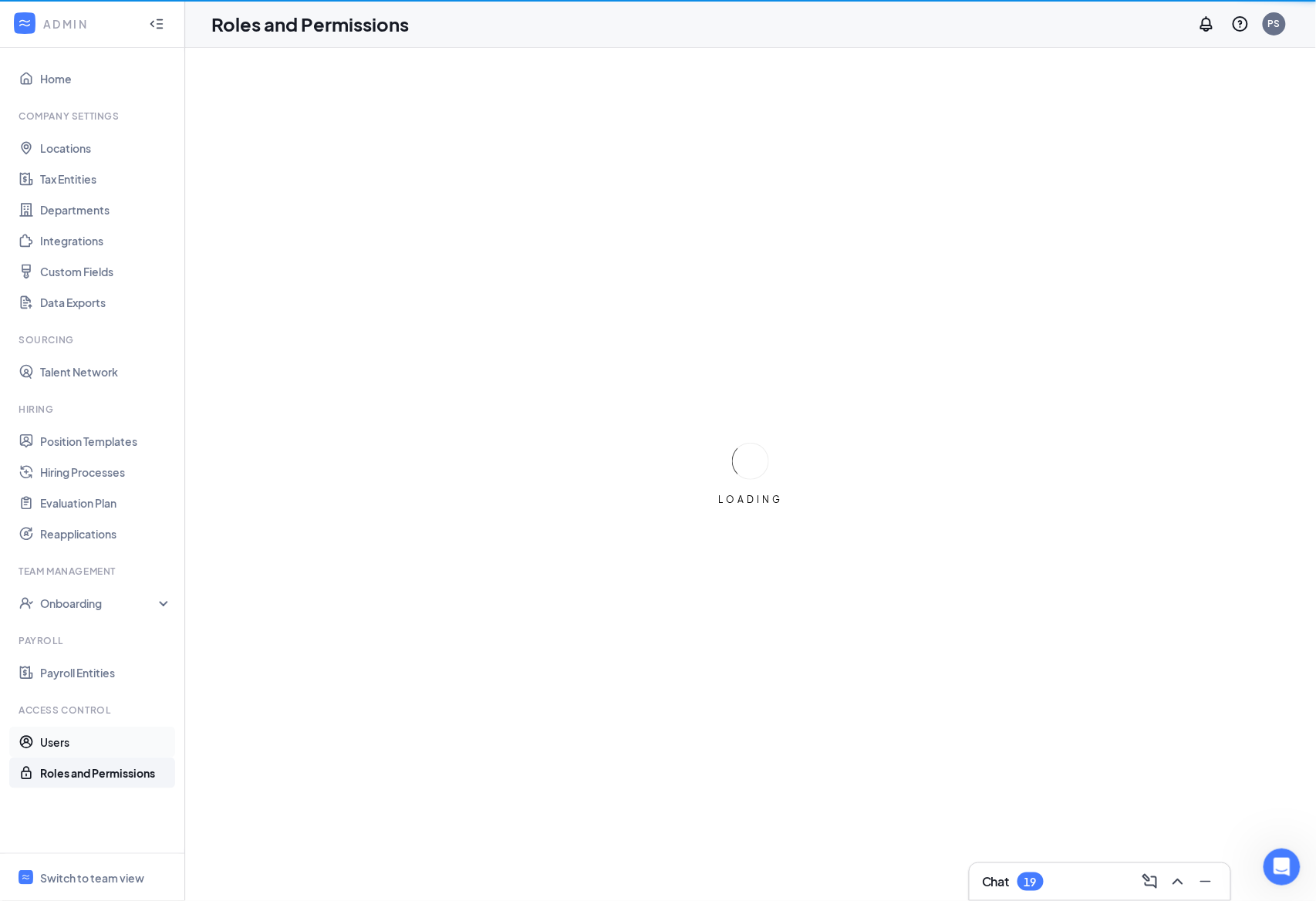
click at [82, 749] on link "Users" at bounding box center [106, 741] width 132 height 31
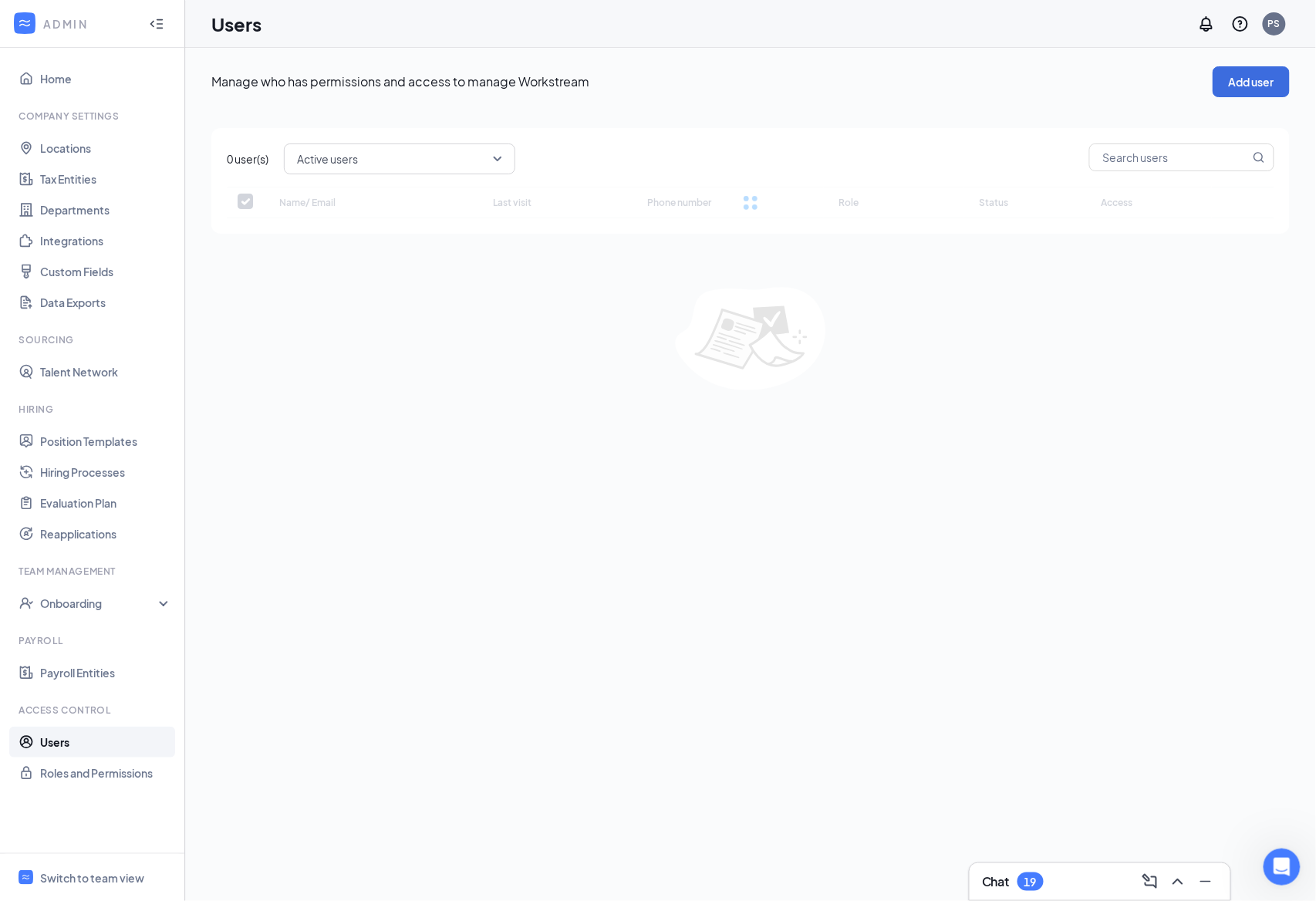
checkbox input "false"
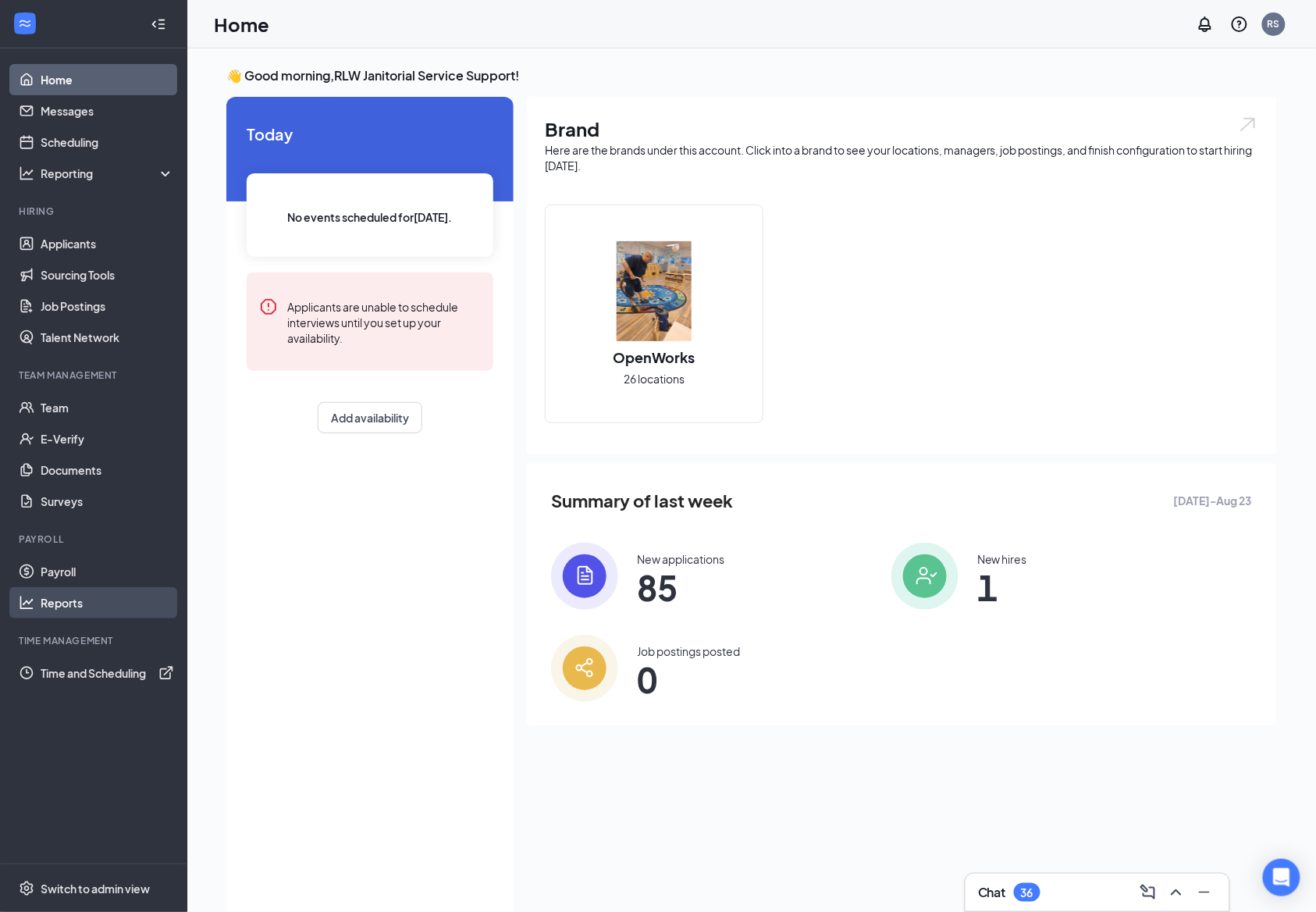
click at [118, 593] on link "Reports" at bounding box center [107, 602] width 133 height 31
